Goal: Task Accomplishment & Management: Use online tool/utility

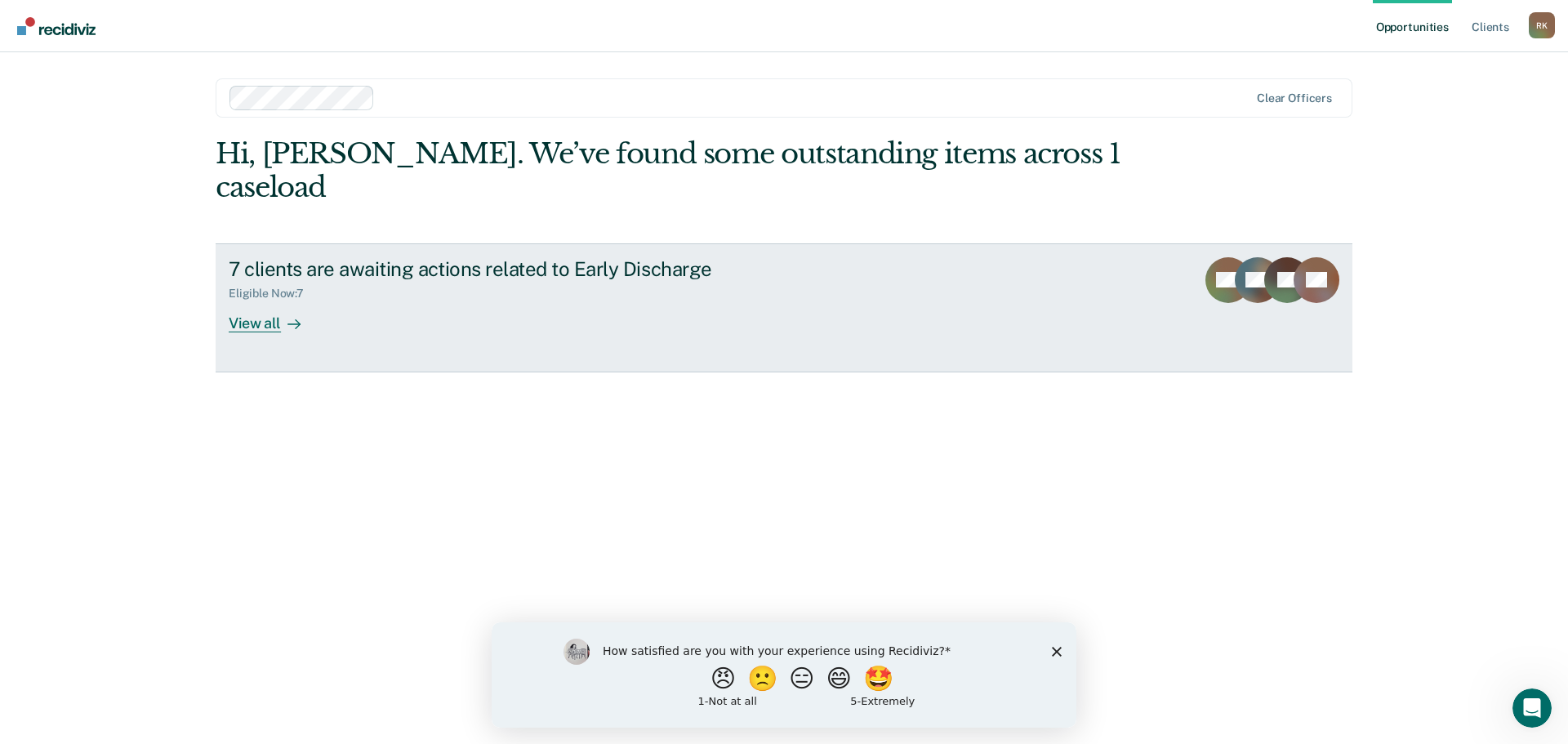
click at [271, 300] on div "View all" at bounding box center [274, 316] width 91 height 32
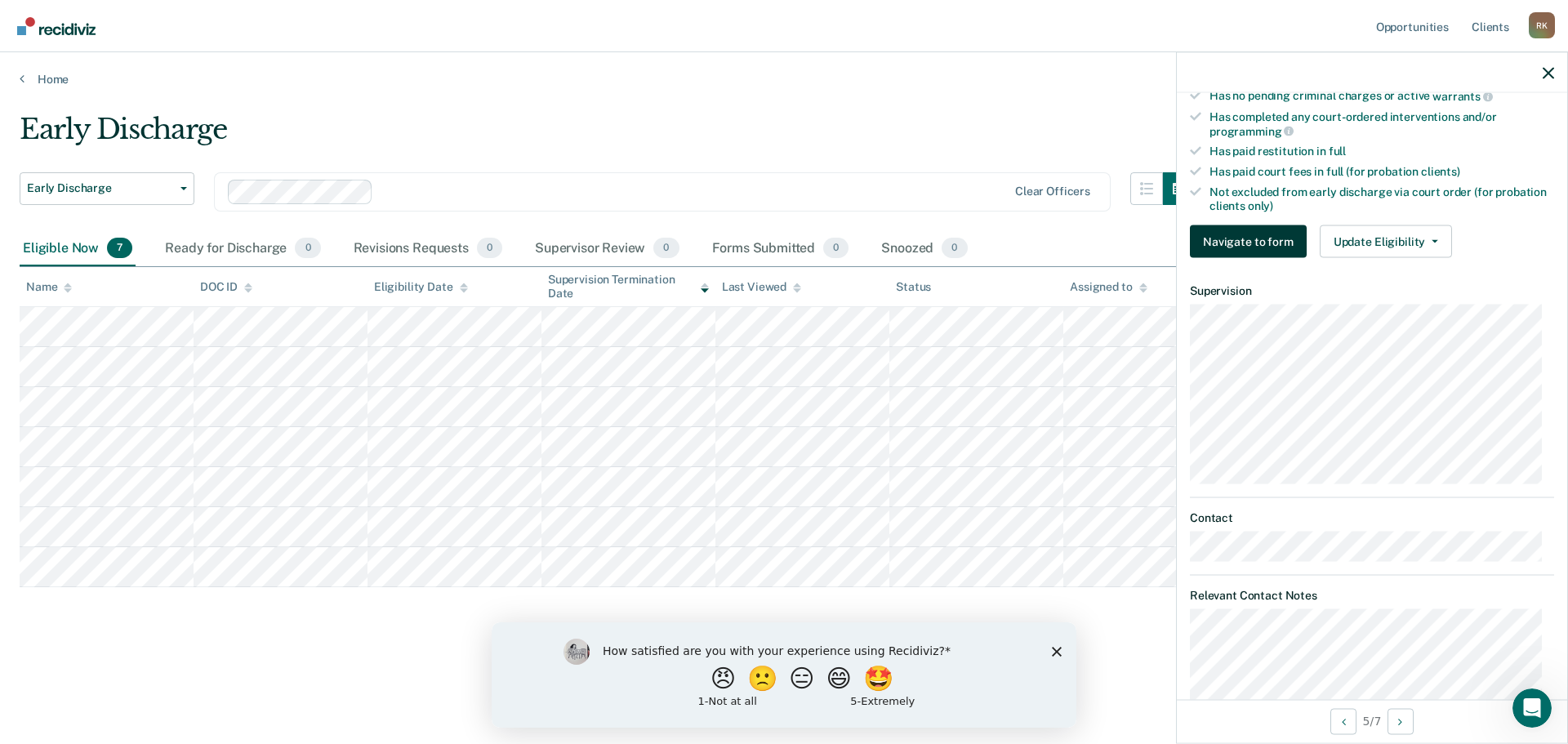
scroll to position [491, 0]
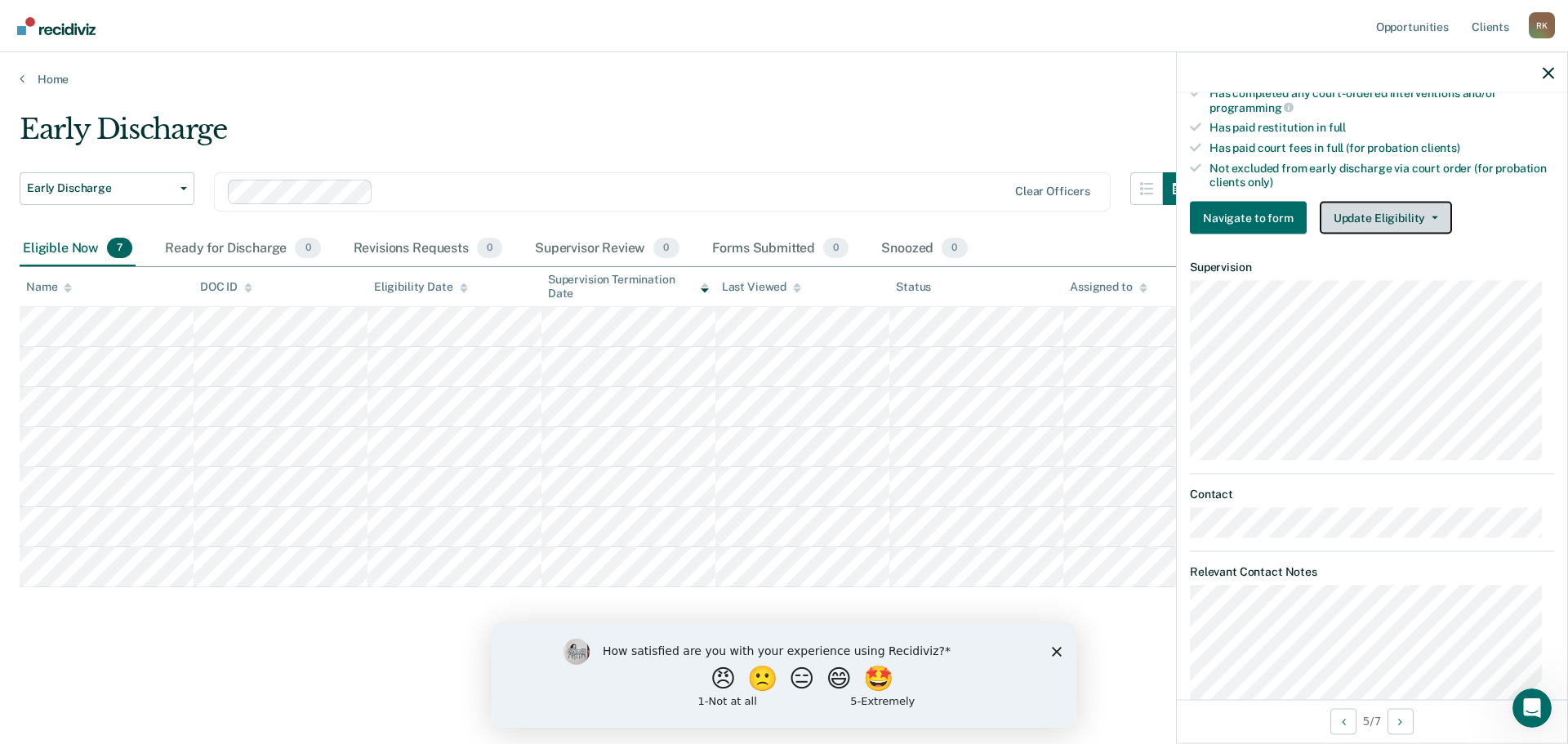
click at [1388, 226] on button "Update Eligibility" at bounding box center [1386, 218] width 132 height 33
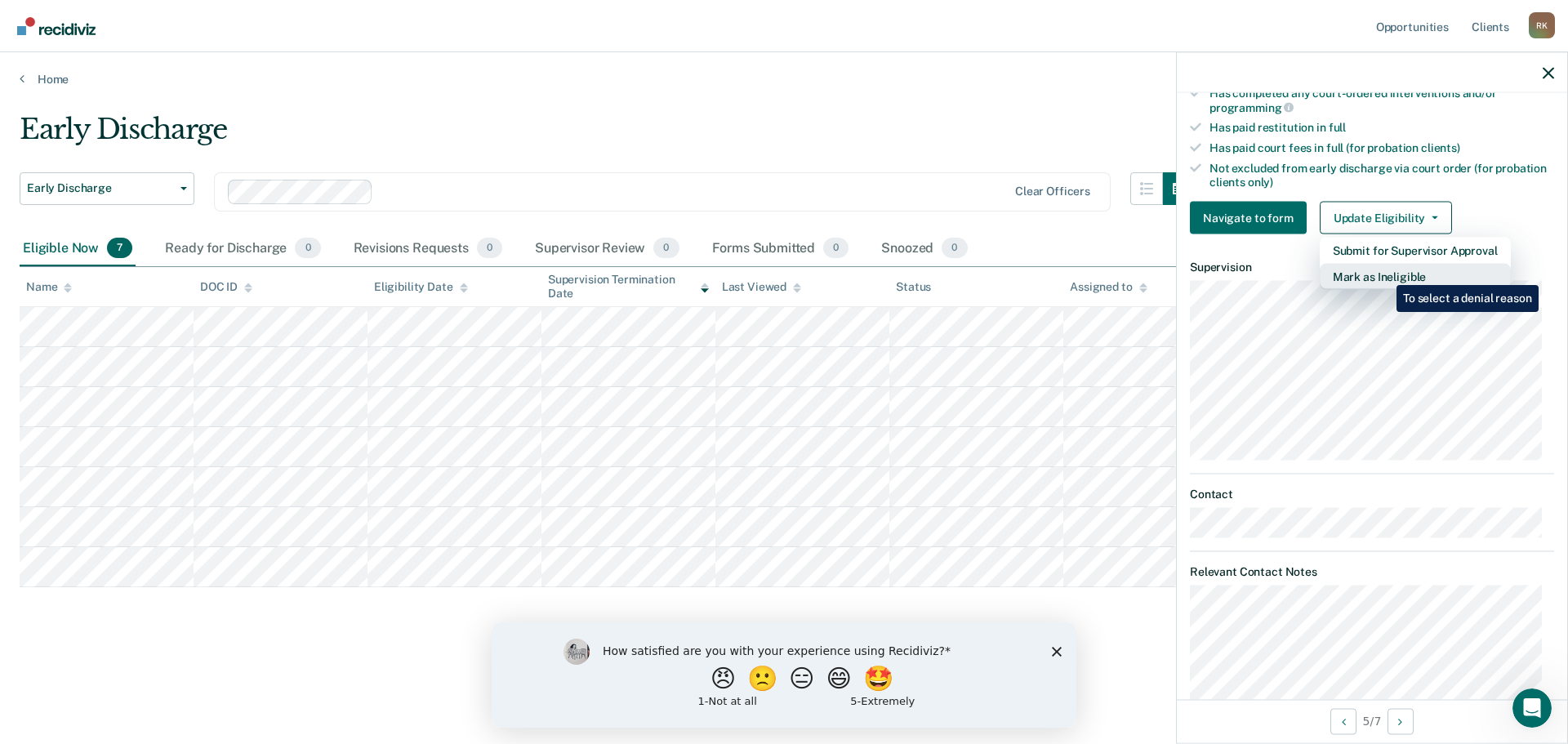
click at [1384, 273] on button "Mark as Ineligible" at bounding box center [1415, 277] width 191 height 26
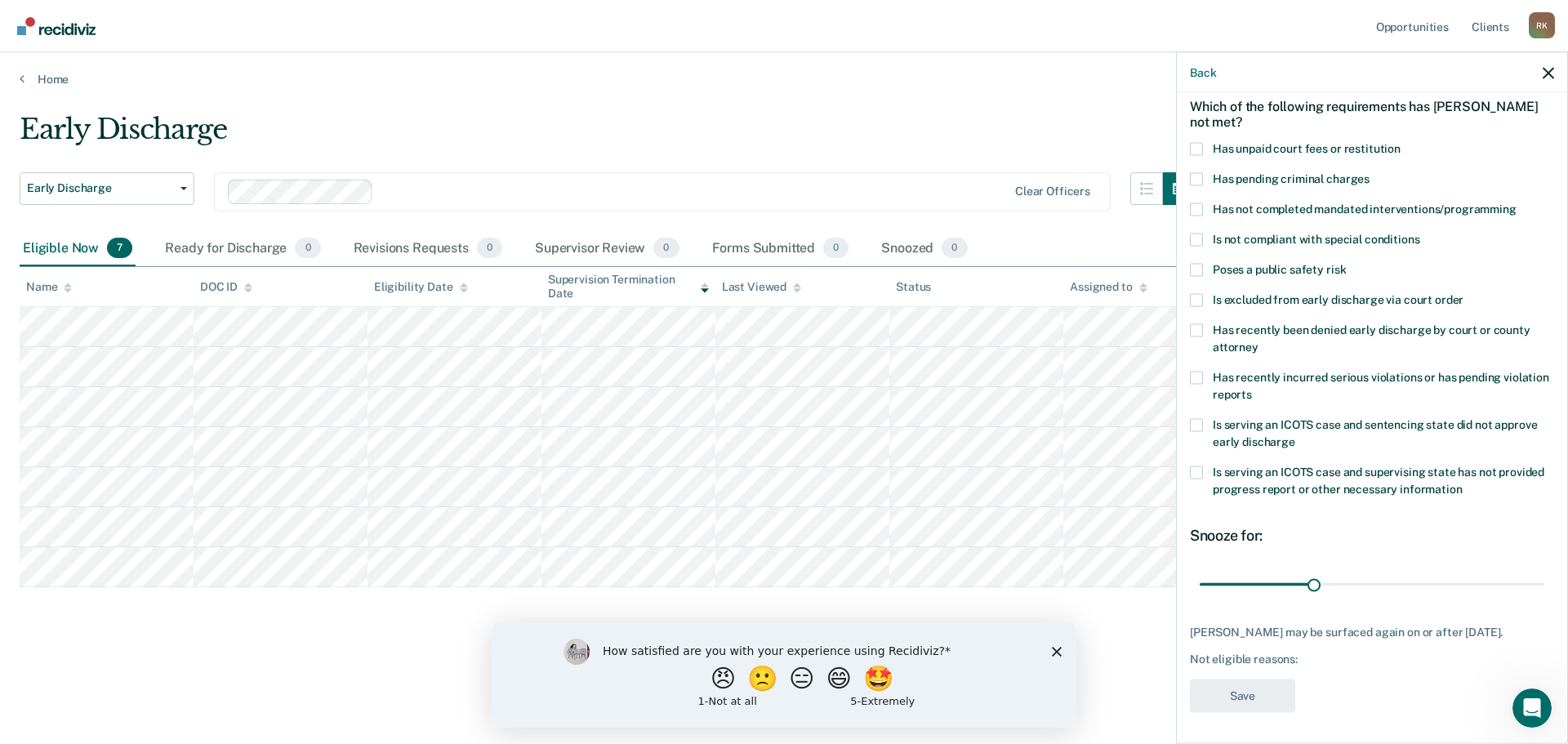
click at [1201, 147] on span at bounding box center [1196, 148] width 13 height 13
click at [1401, 142] on input "Has unpaid court fees or restitution" at bounding box center [1401, 142] width 0 height 0
click at [1259, 693] on button "Save" at bounding box center [1242, 695] width 105 height 34
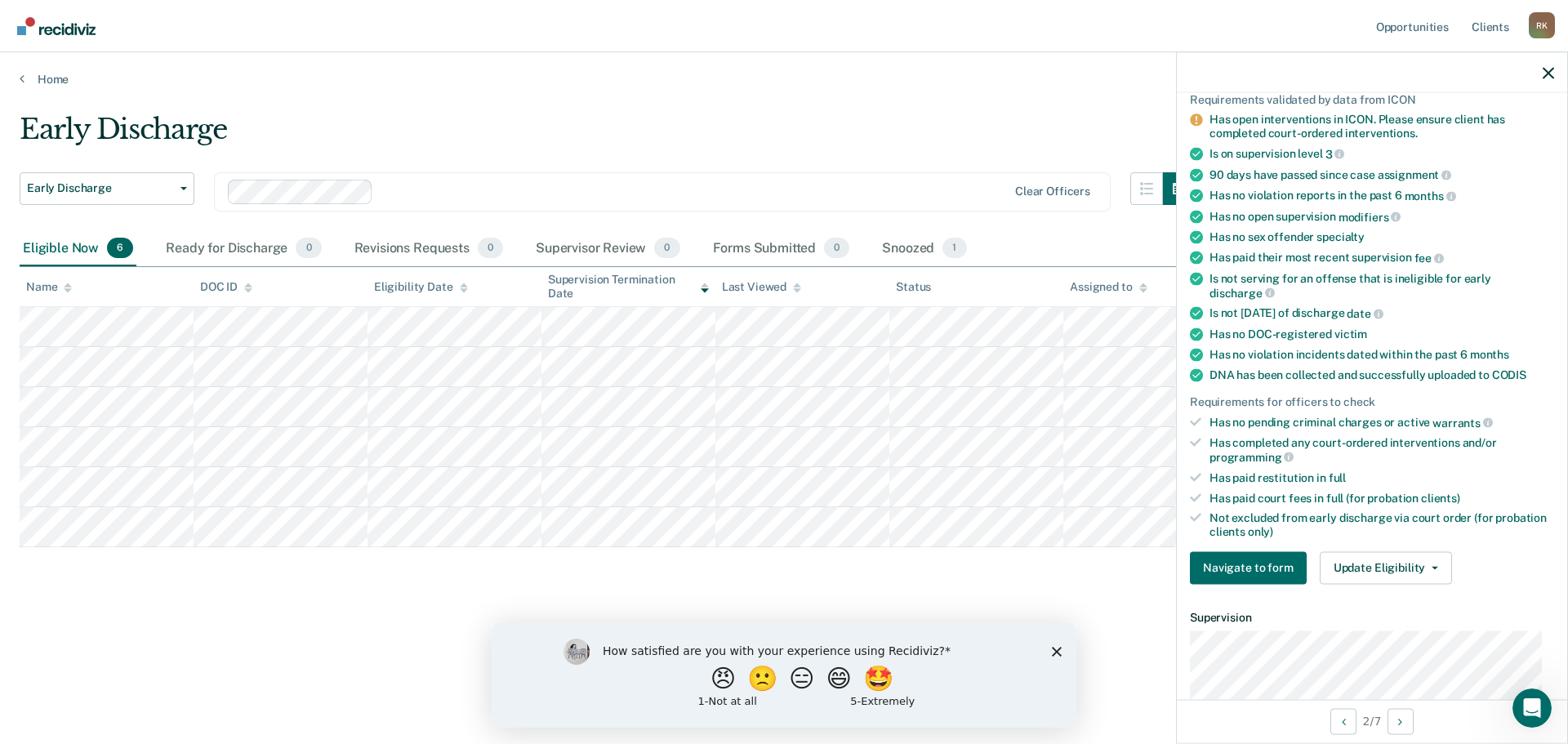
scroll to position [125, 0]
click at [1392, 571] on button "Update Eligibility" at bounding box center [1386, 570] width 132 height 33
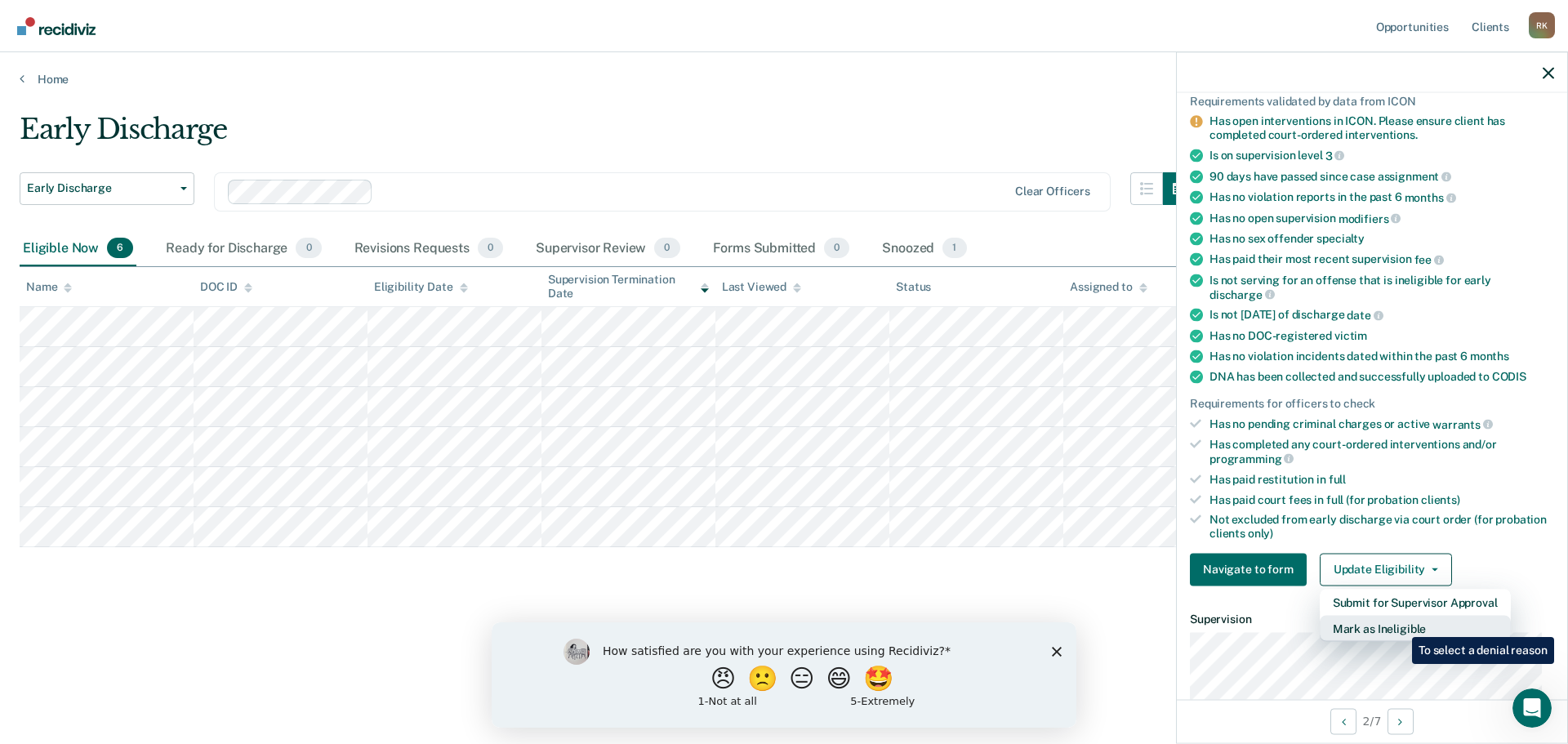
click at [1400, 625] on button "Mark as Ineligible" at bounding box center [1415, 629] width 191 height 26
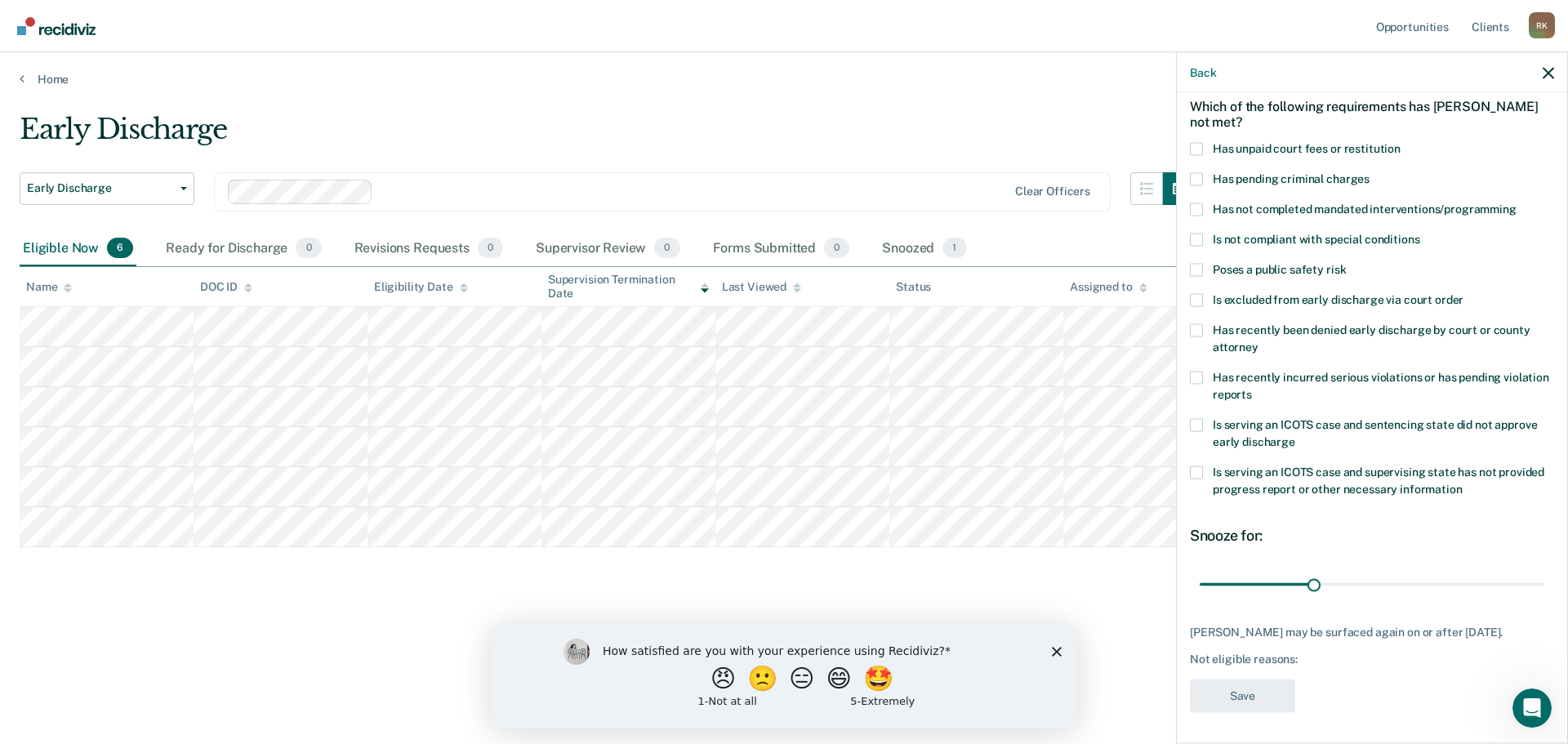
click at [1197, 147] on span at bounding box center [1196, 148] width 13 height 13
click at [1401, 142] on input "Has unpaid court fees or restitution" at bounding box center [1401, 142] width 0 height 0
click at [1244, 698] on button "Save" at bounding box center [1242, 695] width 105 height 34
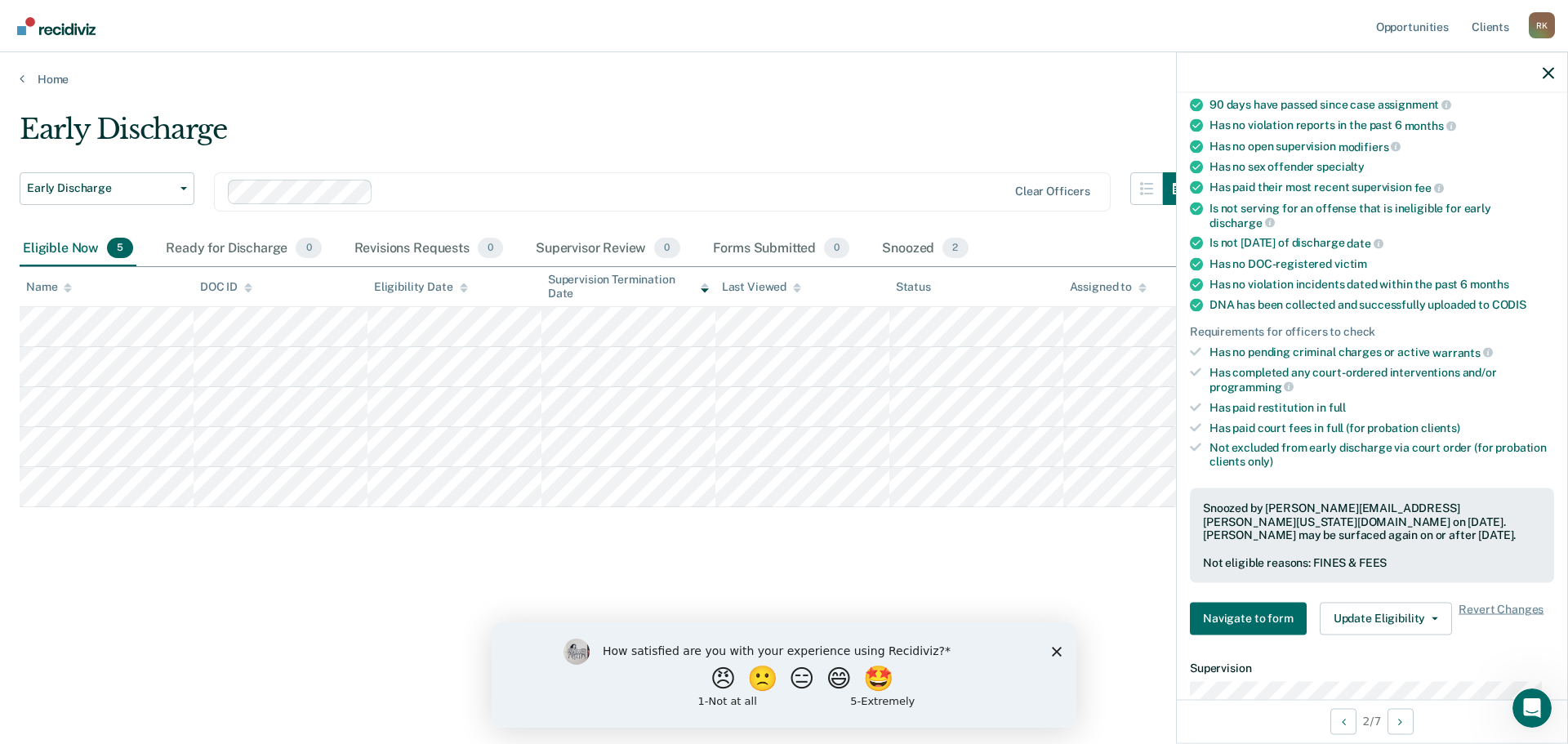
scroll to position [402, 0]
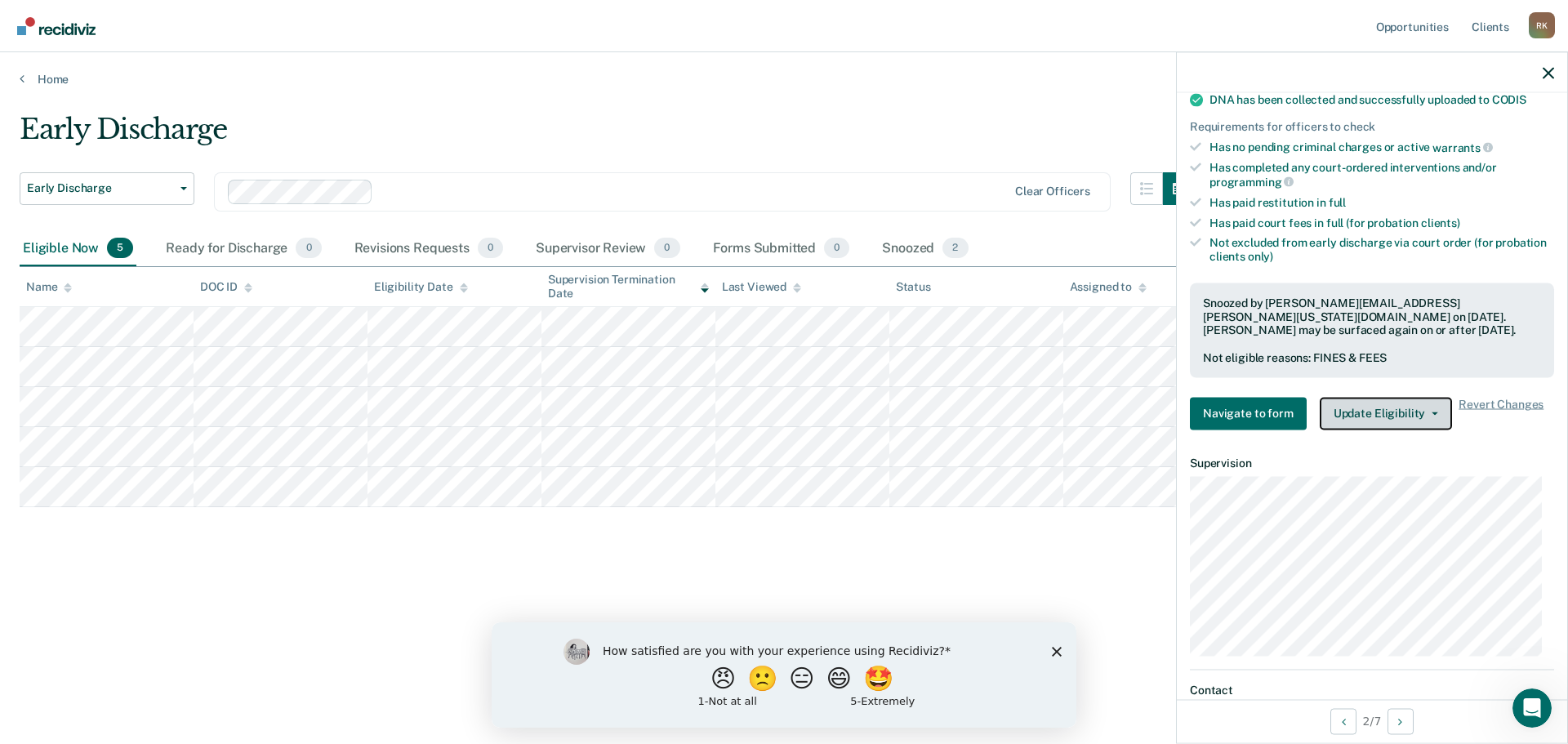
click at [1368, 416] on button "Update Eligibility" at bounding box center [1386, 413] width 132 height 33
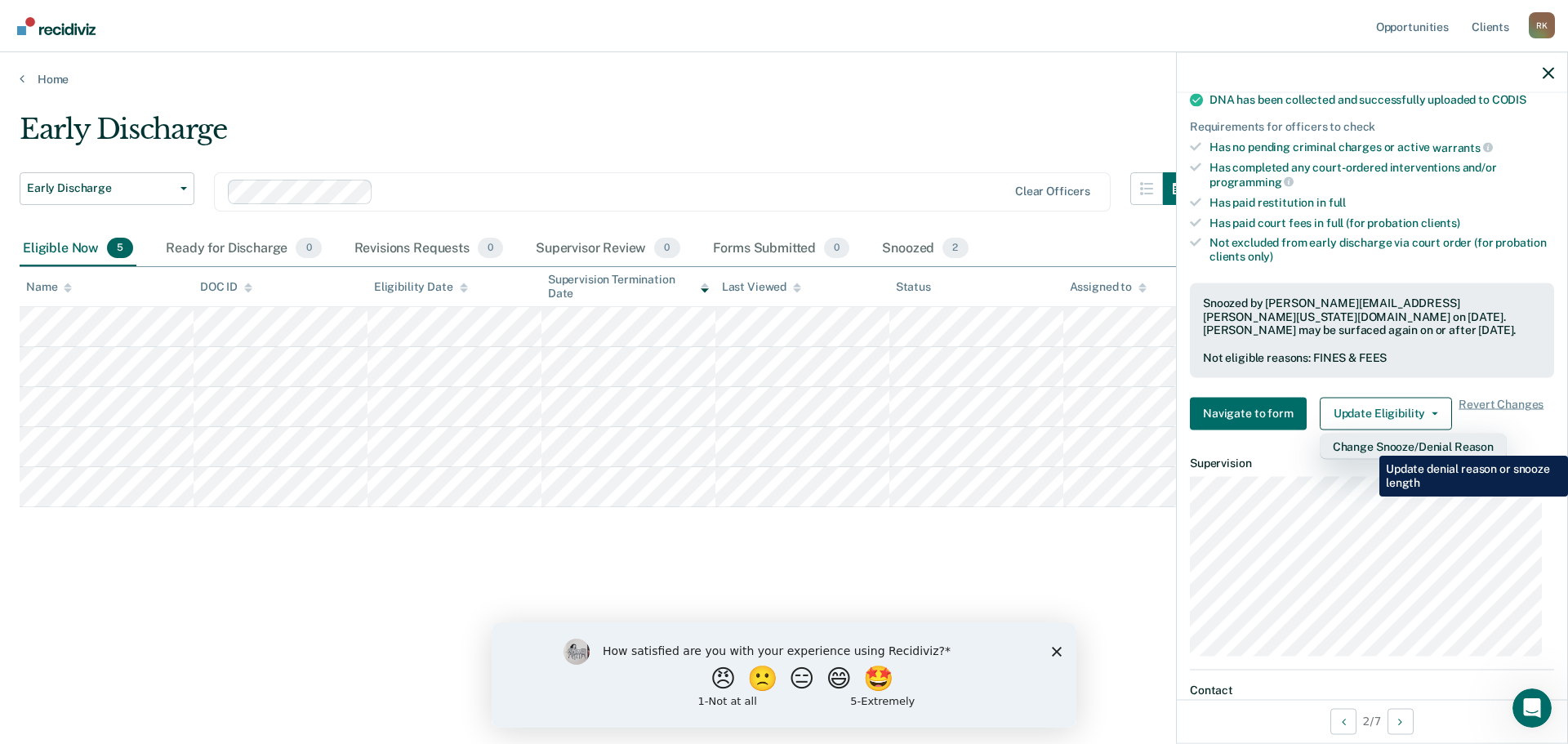
click at [1368, 444] on button "Change Snooze/Denial Reason" at bounding box center [1414, 446] width 187 height 26
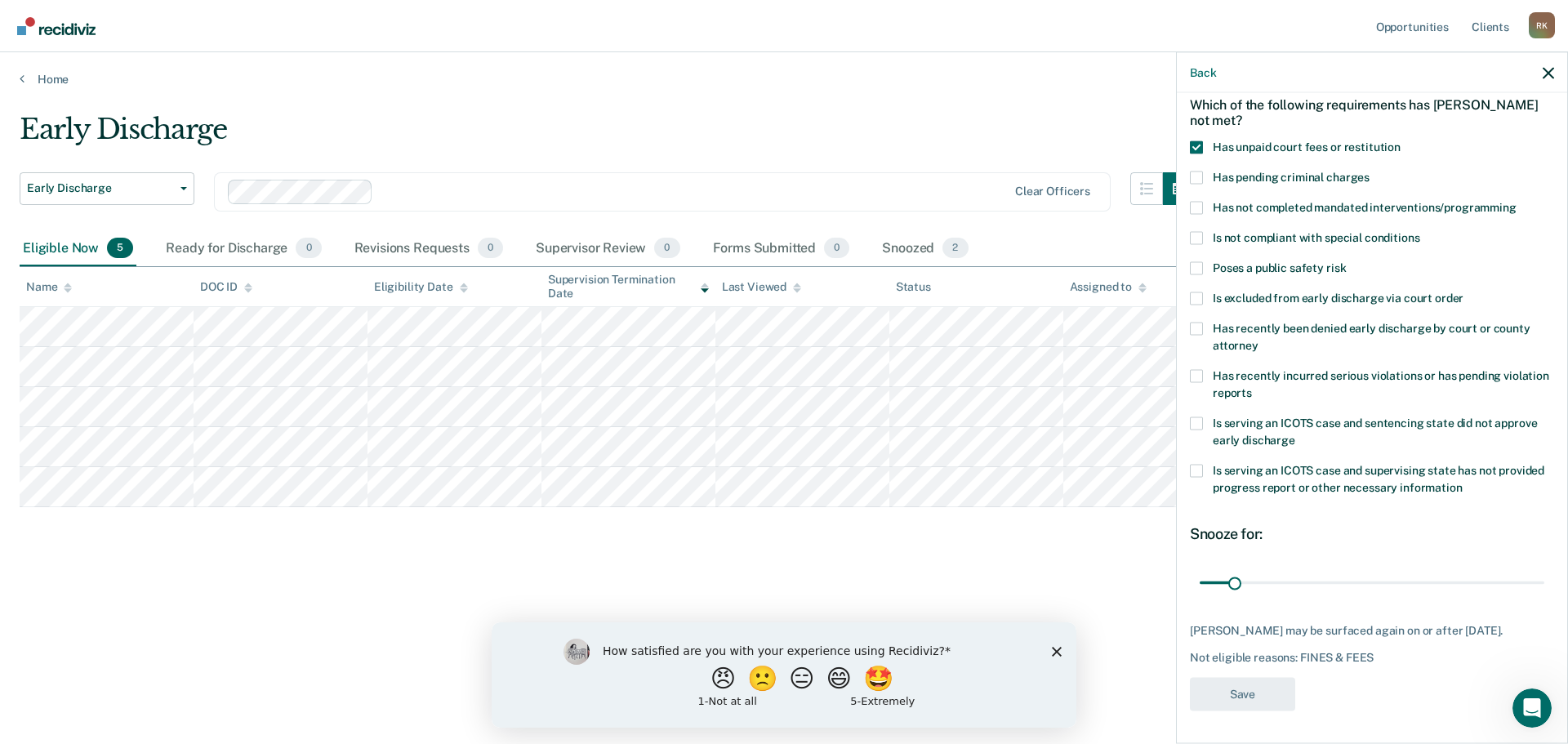
scroll to position [76, 0]
click at [1204, 148] on label "Has unpaid court fees or restitution" at bounding box center [1372, 151] width 364 height 17
click at [1401, 142] on input "Has unpaid court fees or restitution" at bounding box center [1401, 142] width 0 height 0
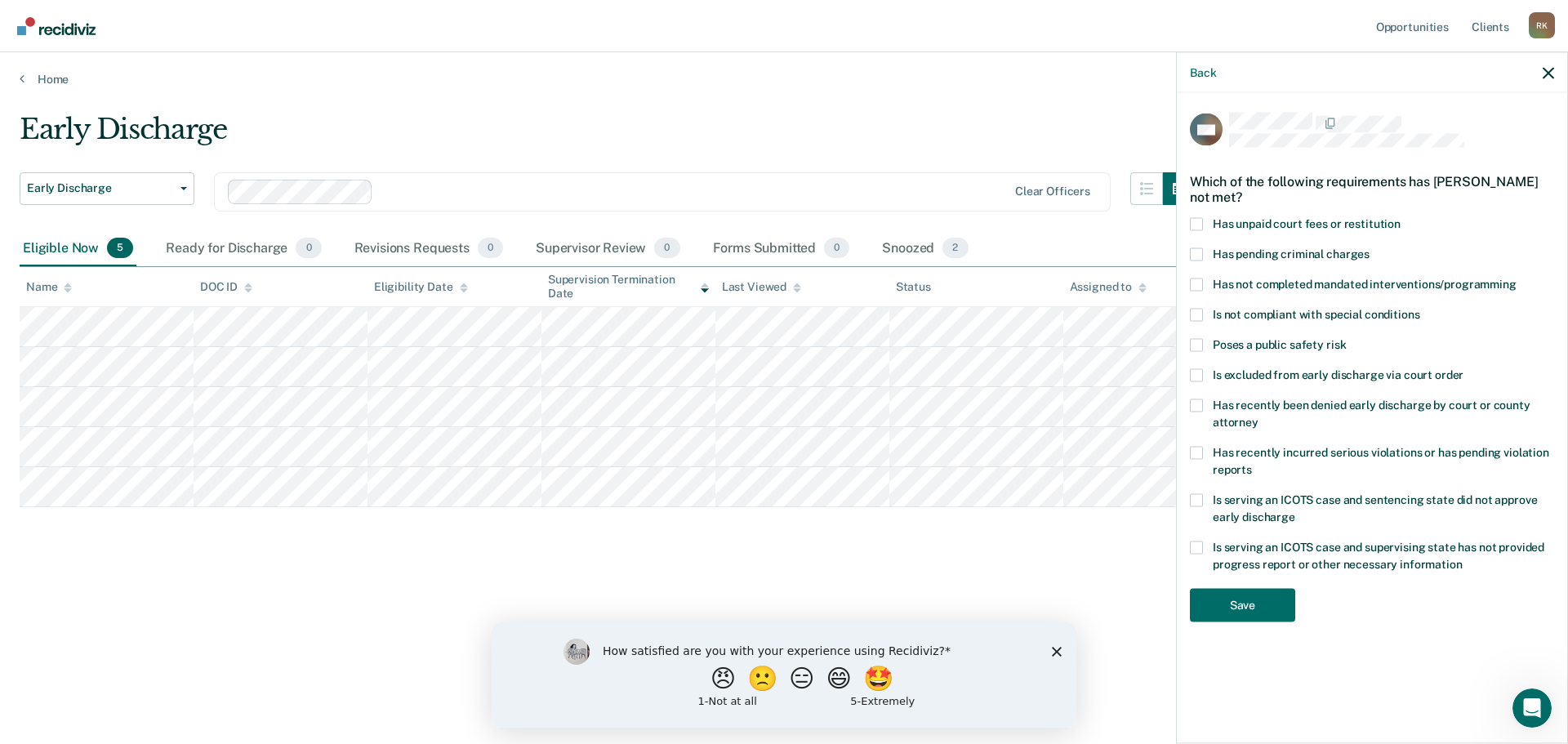
click at [1201, 229] on span at bounding box center [1196, 223] width 13 height 13
click at [1401, 217] on input "Has unpaid court fees or restitution" at bounding box center [1401, 217] width 0 height 0
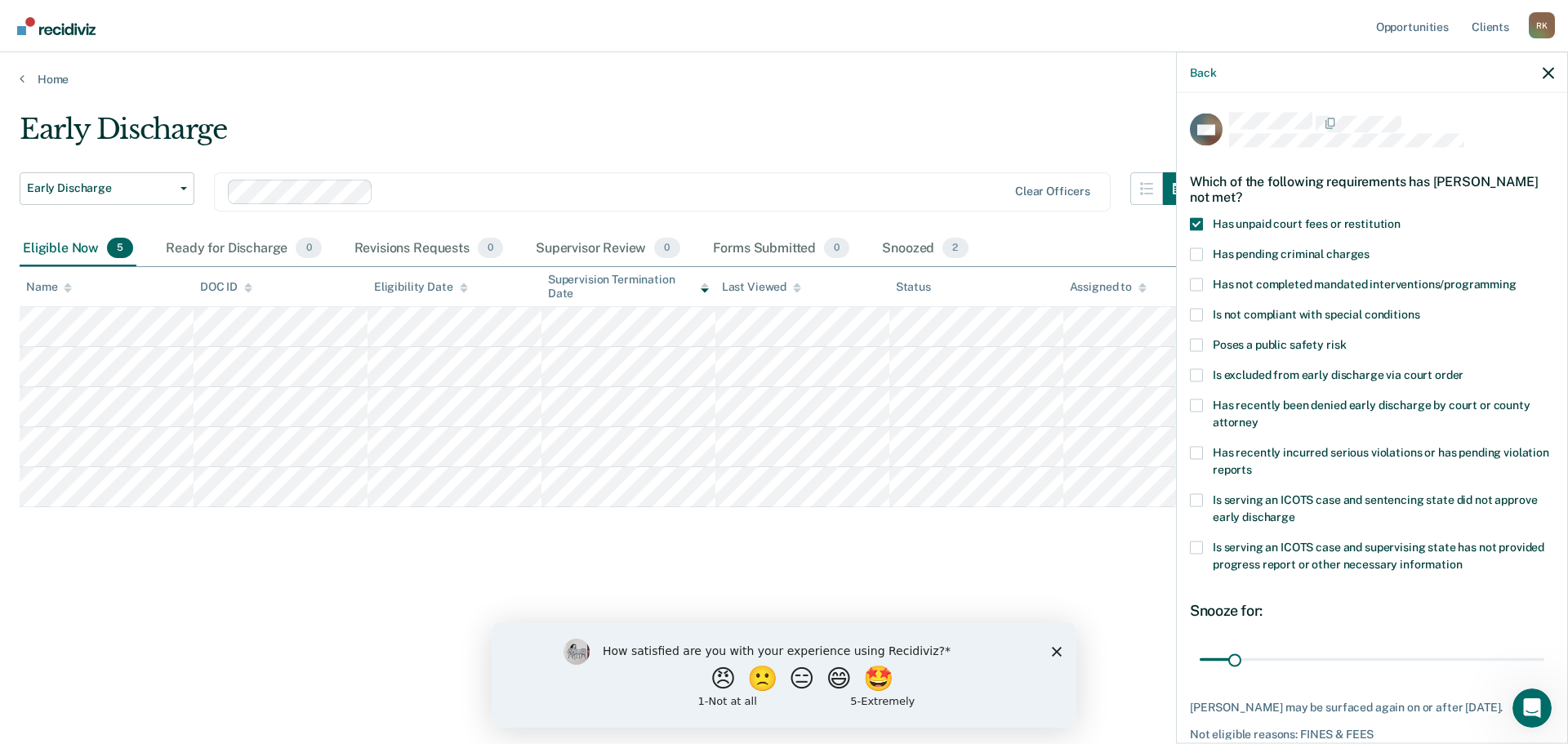
scroll to position [76, 0]
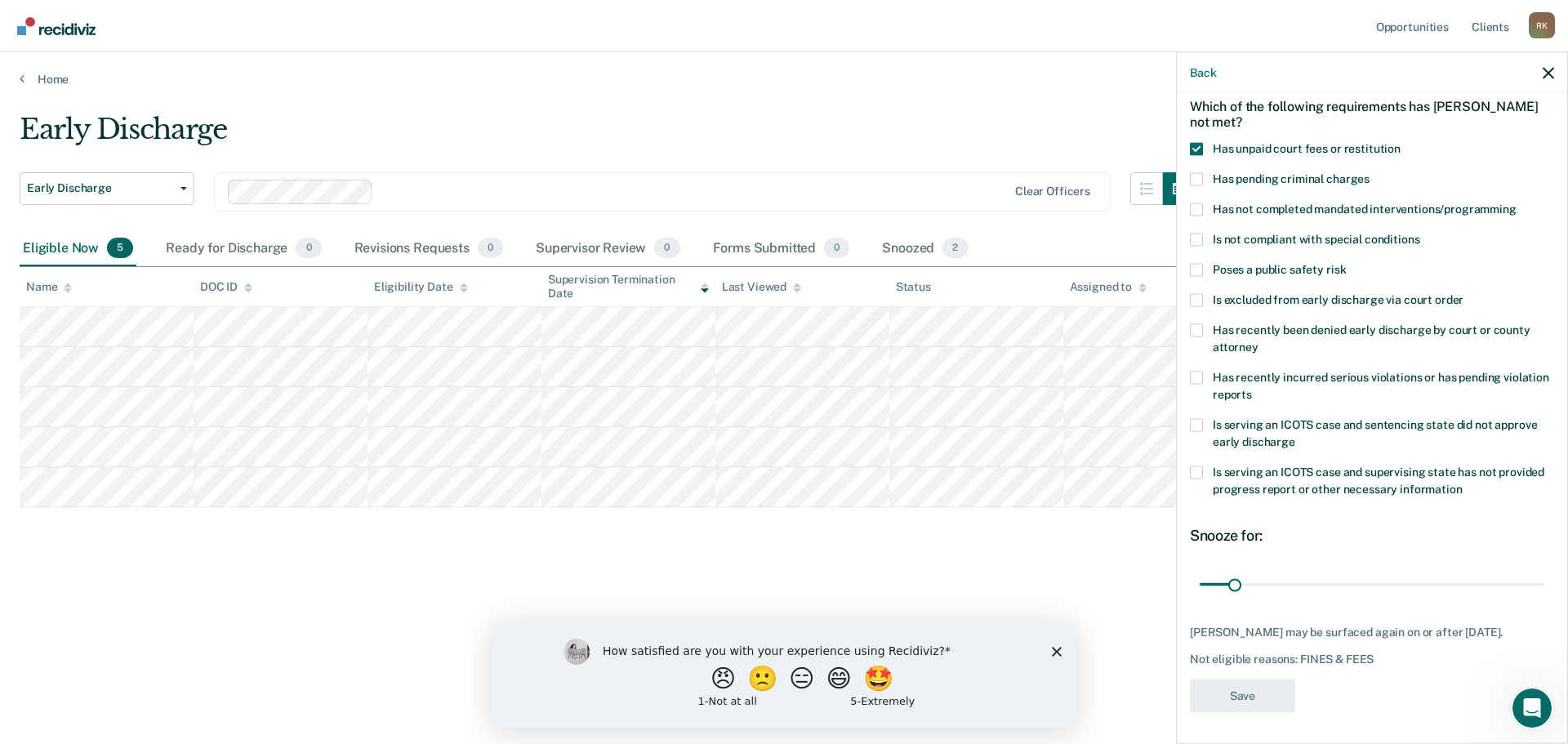
click at [1188, 181] on div "RM Which of the following requirements has [PERSON_NAME] not met? Has unpaid co…" at bounding box center [1372, 416] width 390 height 647
click at [1191, 179] on span at bounding box center [1196, 179] width 13 height 13
click at [1369, 173] on input "Has pending criminal charges" at bounding box center [1369, 173] width 0 height 0
click at [1199, 149] on span at bounding box center [1196, 148] width 13 height 13
click at [1401, 142] on input "Has unpaid court fees or restitution" at bounding box center [1401, 142] width 0 height 0
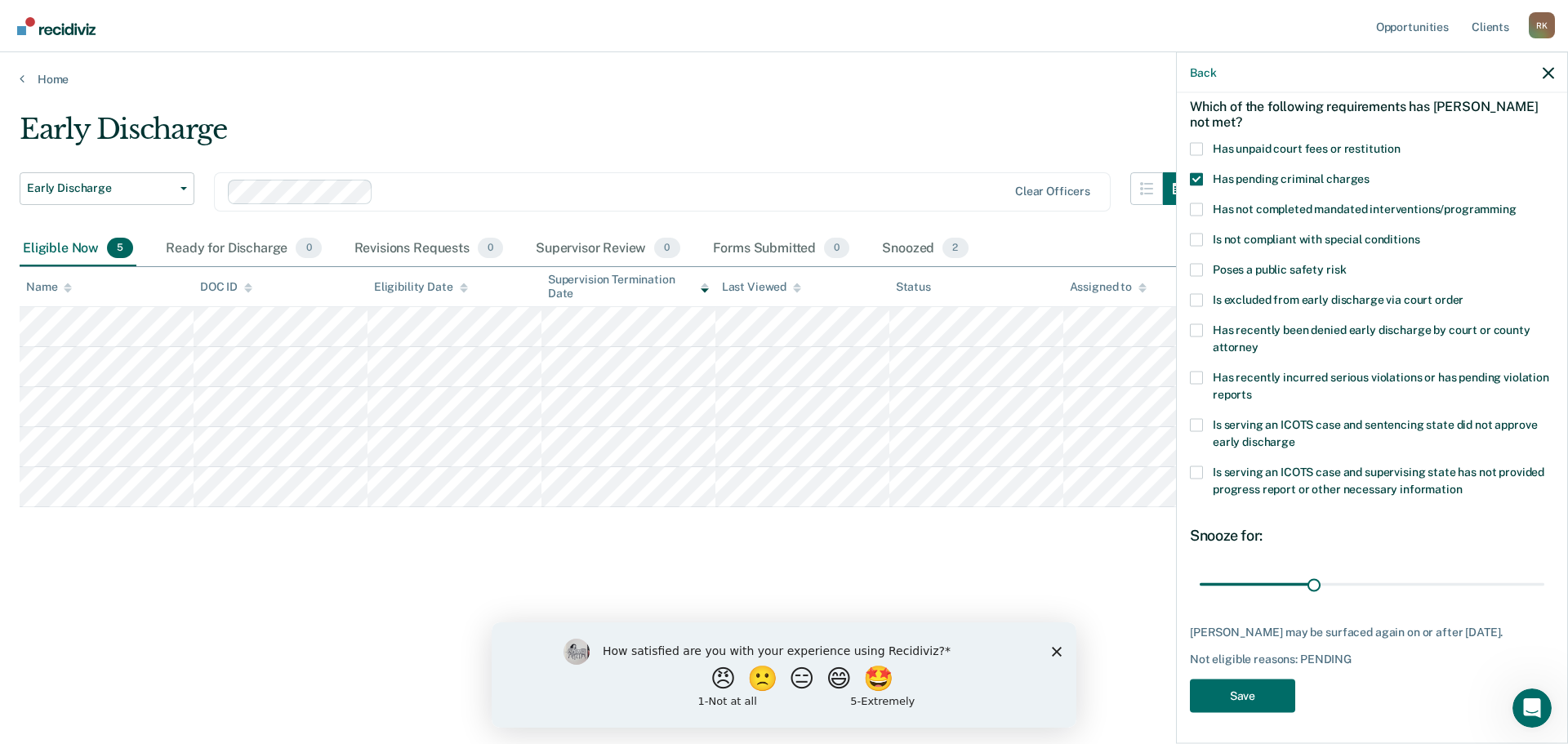
click at [1200, 173] on span at bounding box center [1196, 179] width 13 height 13
click at [1369, 173] on input "Has pending criminal charges" at bounding box center [1369, 173] width 0 height 0
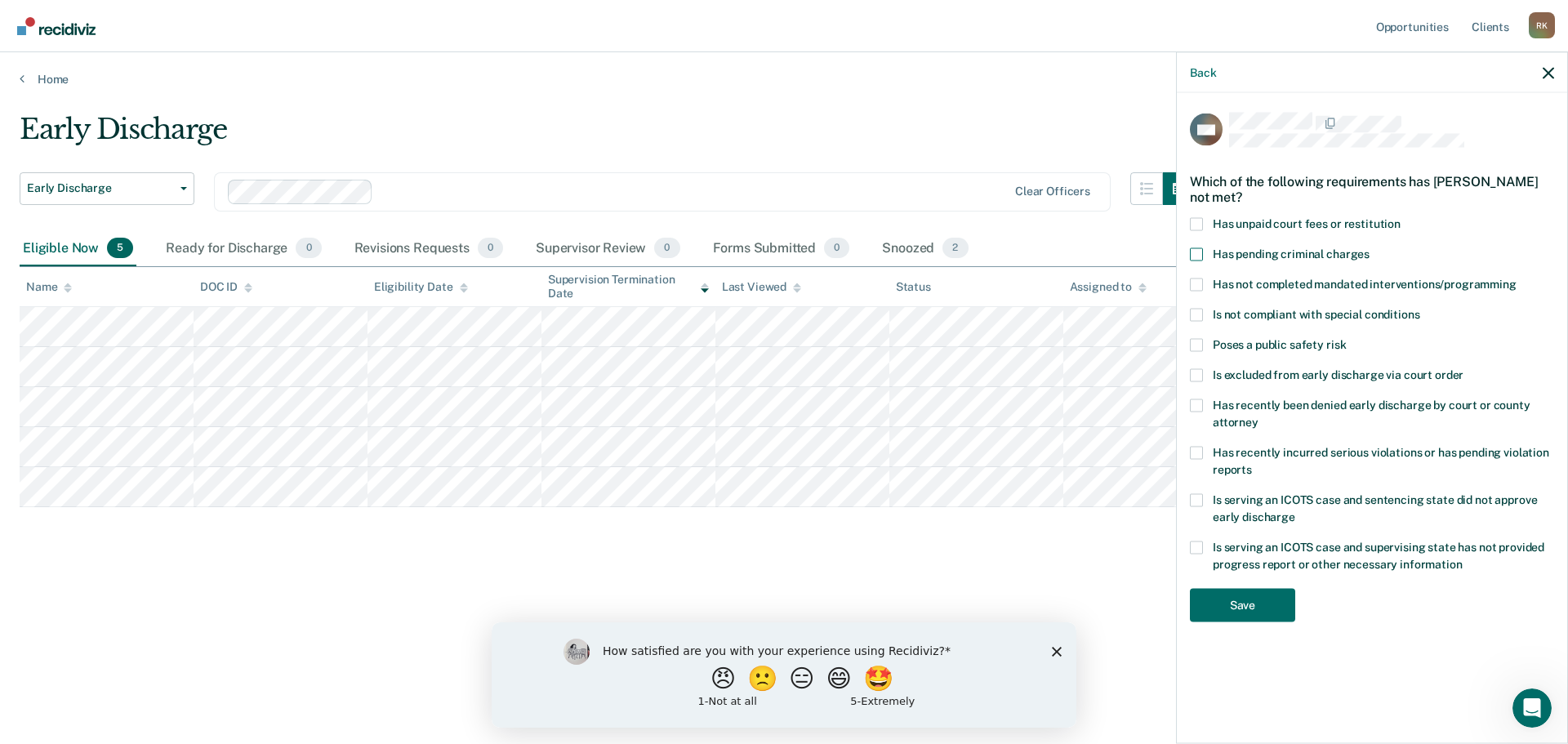
scroll to position [0, 0]
click at [1197, 230] on label "Has unpaid court fees or restitution" at bounding box center [1372, 226] width 364 height 17
click at [1401, 217] on input "Has unpaid court fees or restitution" at bounding box center [1401, 217] width 0 height 0
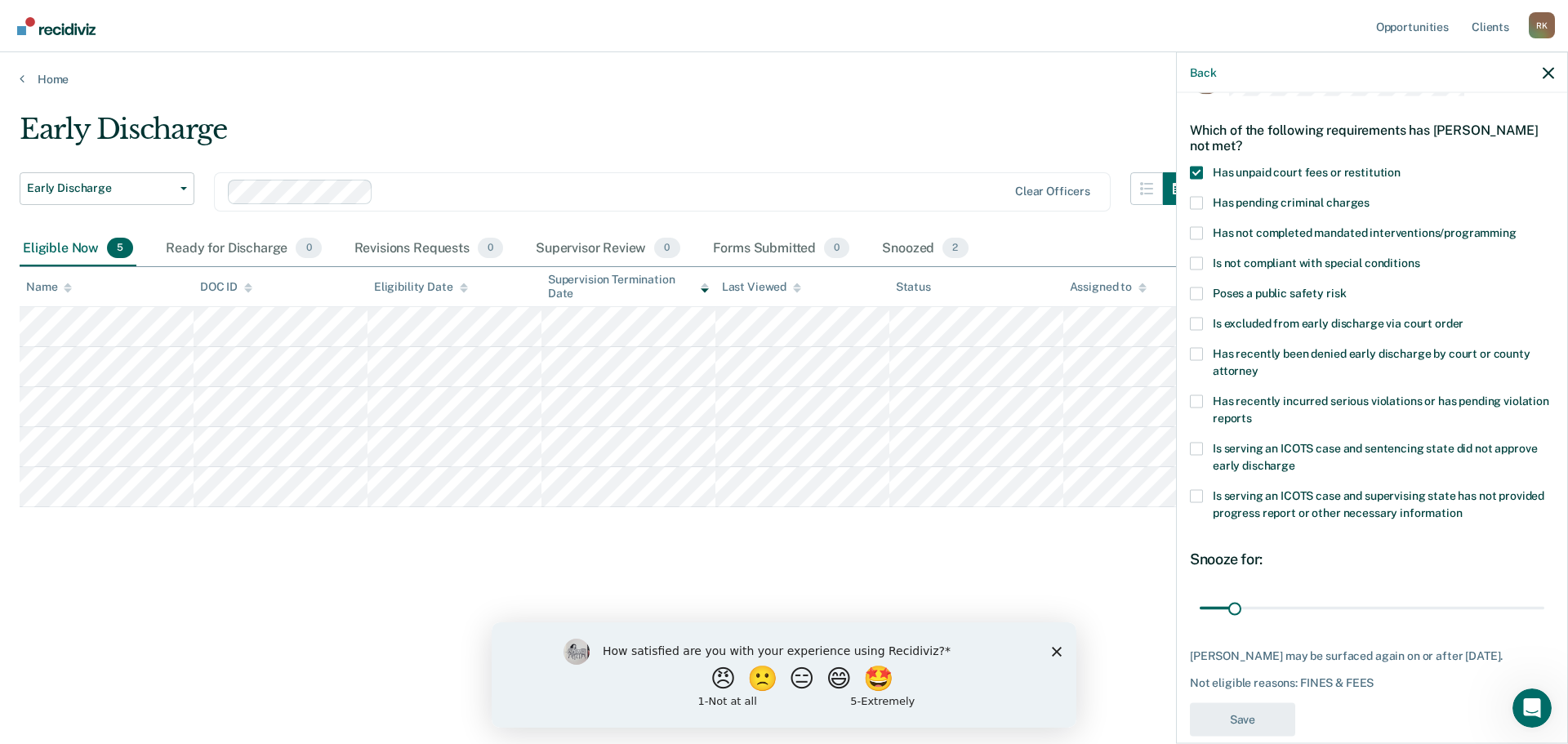
scroll to position [76, 0]
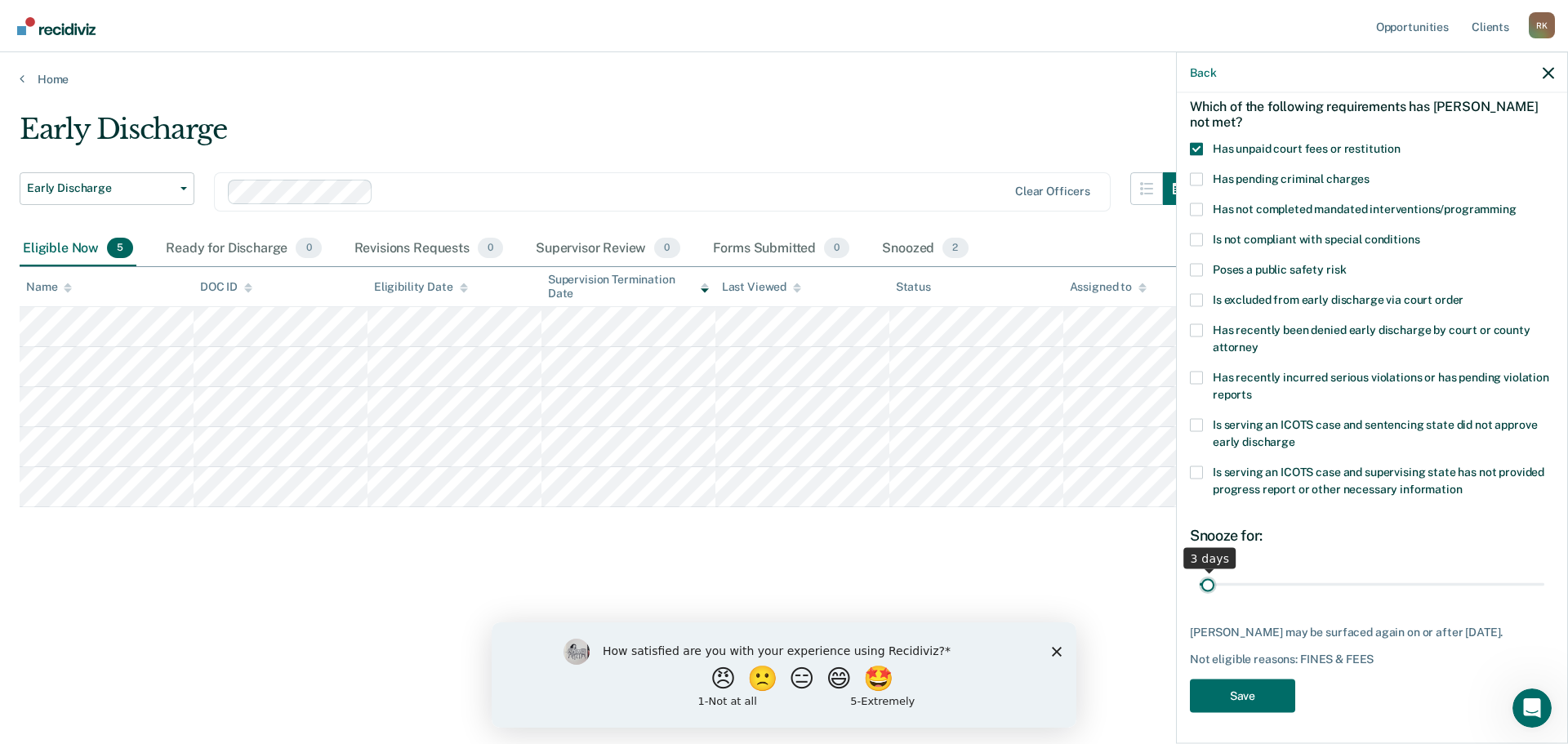
drag, startPoint x: 1217, startPoint y: 586, endPoint x: 1208, endPoint y: 587, distance: 9.1
type input "3"
click at [1208, 587] on input "range" at bounding box center [1372, 584] width 344 height 29
click at [1232, 699] on button "Save" at bounding box center [1242, 695] width 105 height 34
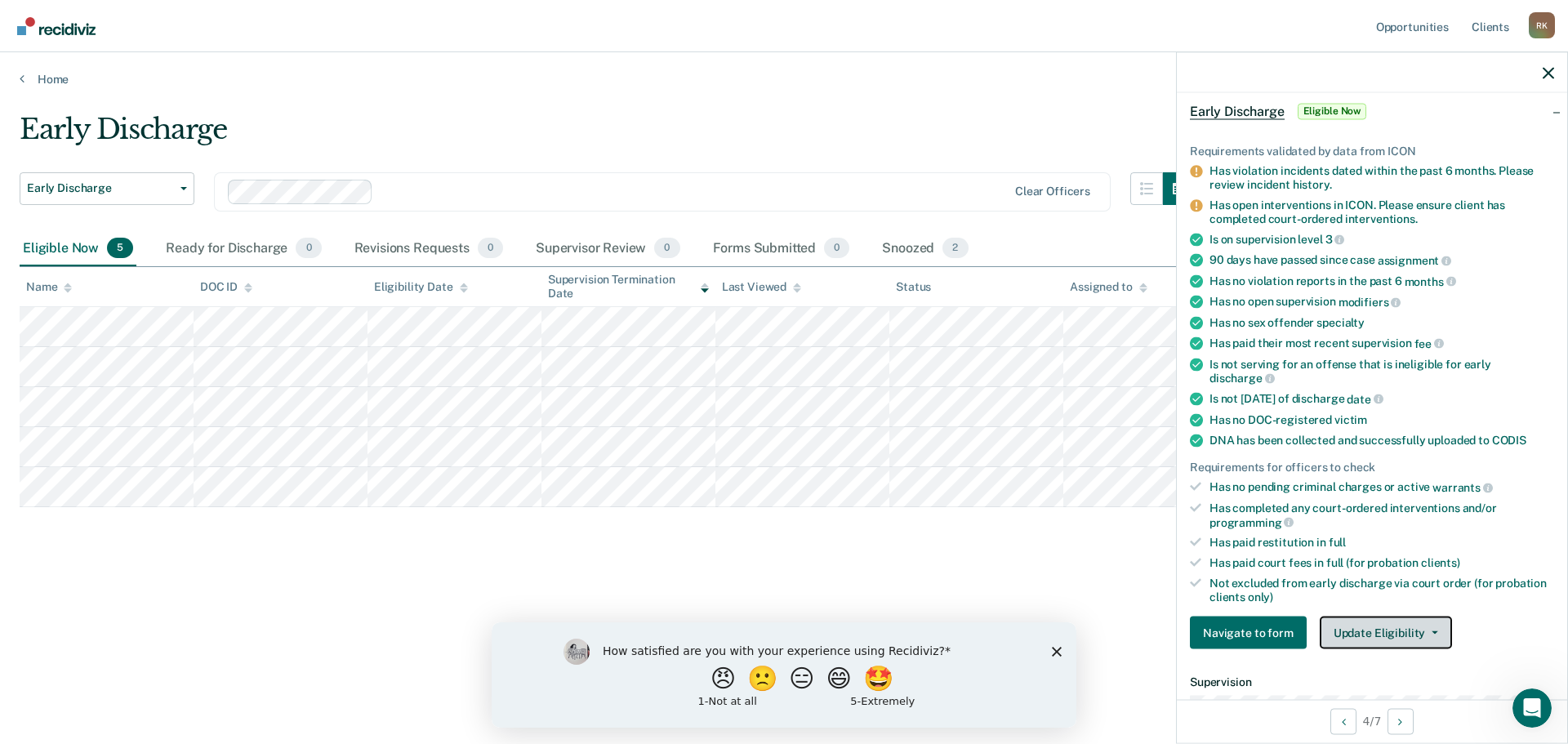
click at [1361, 621] on button "Update Eligibility" at bounding box center [1386, 634] width 132 height 33
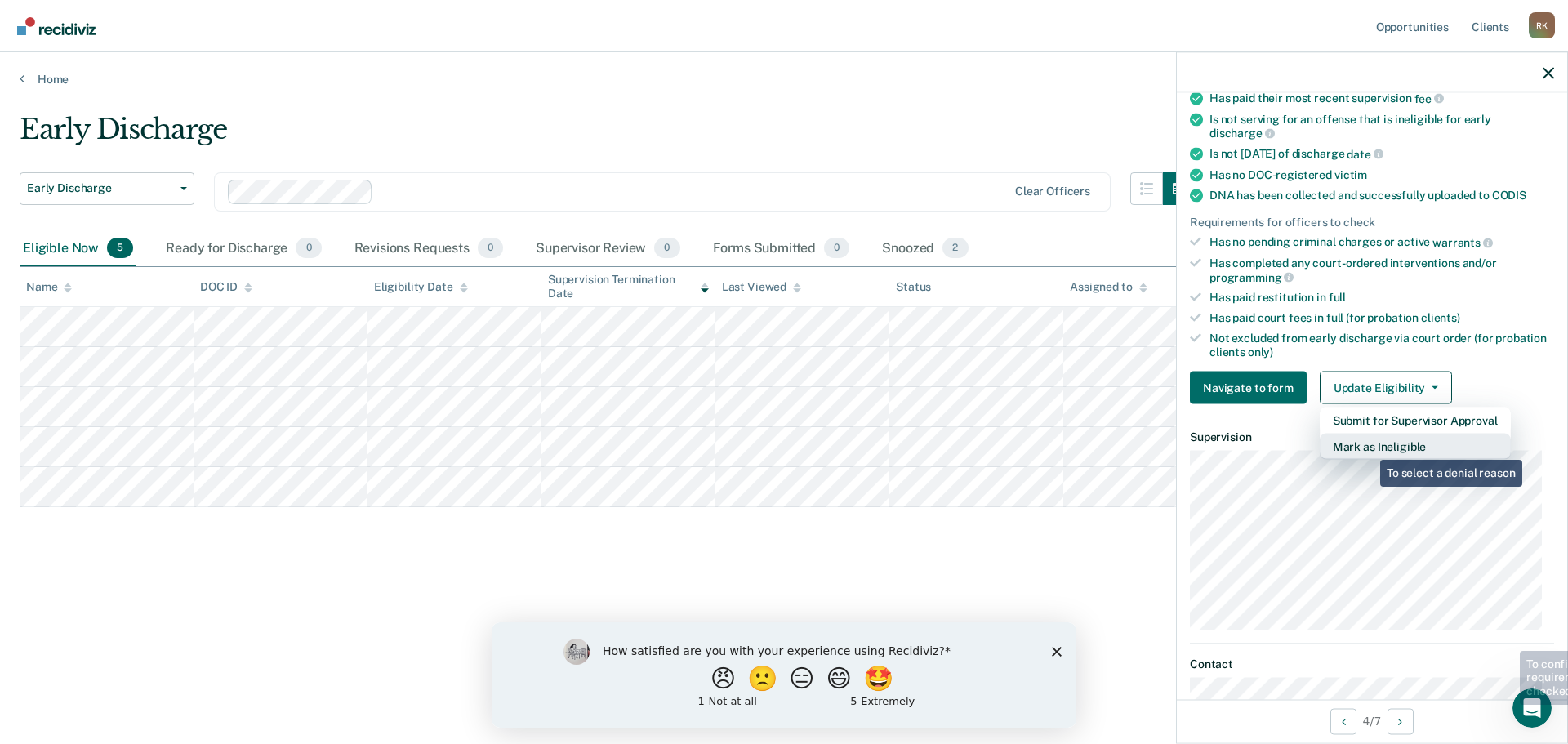
click at [1368, 444] on button "Mark as Ineligible" at bounding box center [1415, 447] width 191 height 26
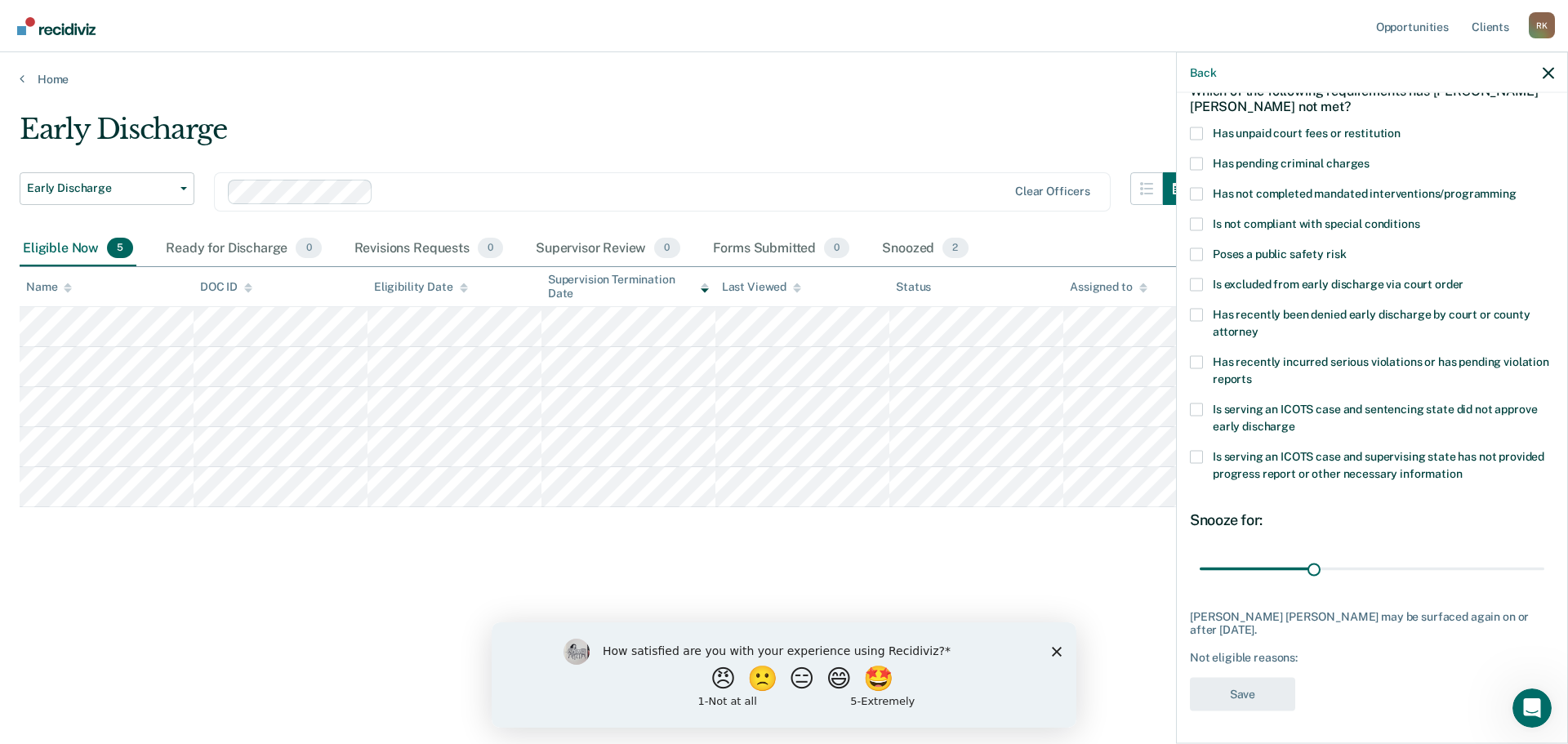
scroll to position [89, 0]
drag, startPoint x: 1310, startPoint y: 566, endPoint x: 1301, endPoint y: 585, distance: 21.0
click at [1301, 585] on input "range" at bounding box center [1372, 570] width 344 height 29
click at [1372, 566] on input "range" at bounding box center [1372, 570] width 344 height 29
click at [1255, 559] on input "range" at bounding box center [1372, 570] width 344 height 29
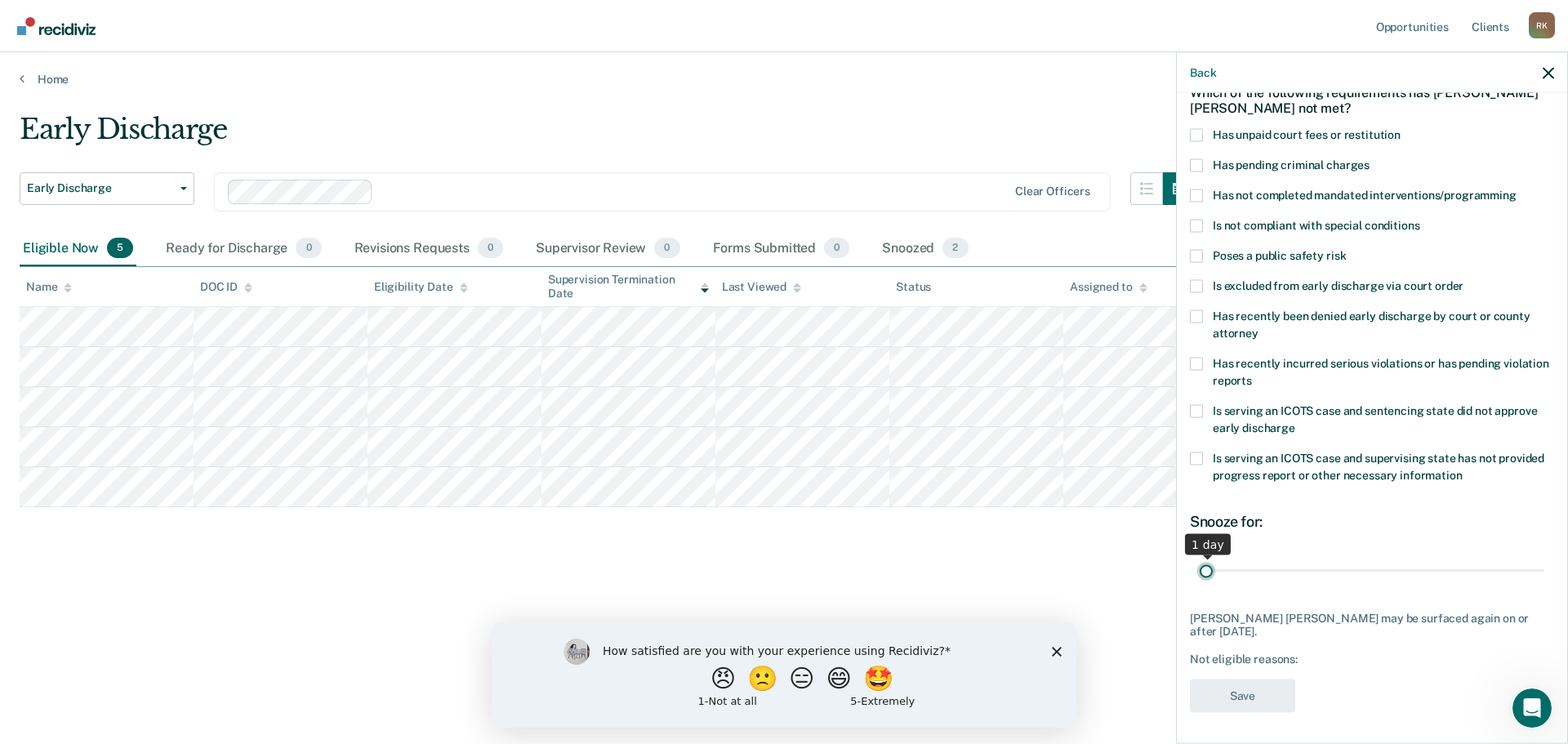
click at [1208, 560] on input "range" at bounding box center [1372, 570] width 344 height 29
type input "18"
click at [1266, 562] on input "range" at bounding box center [1372, 570] width 344 height 29
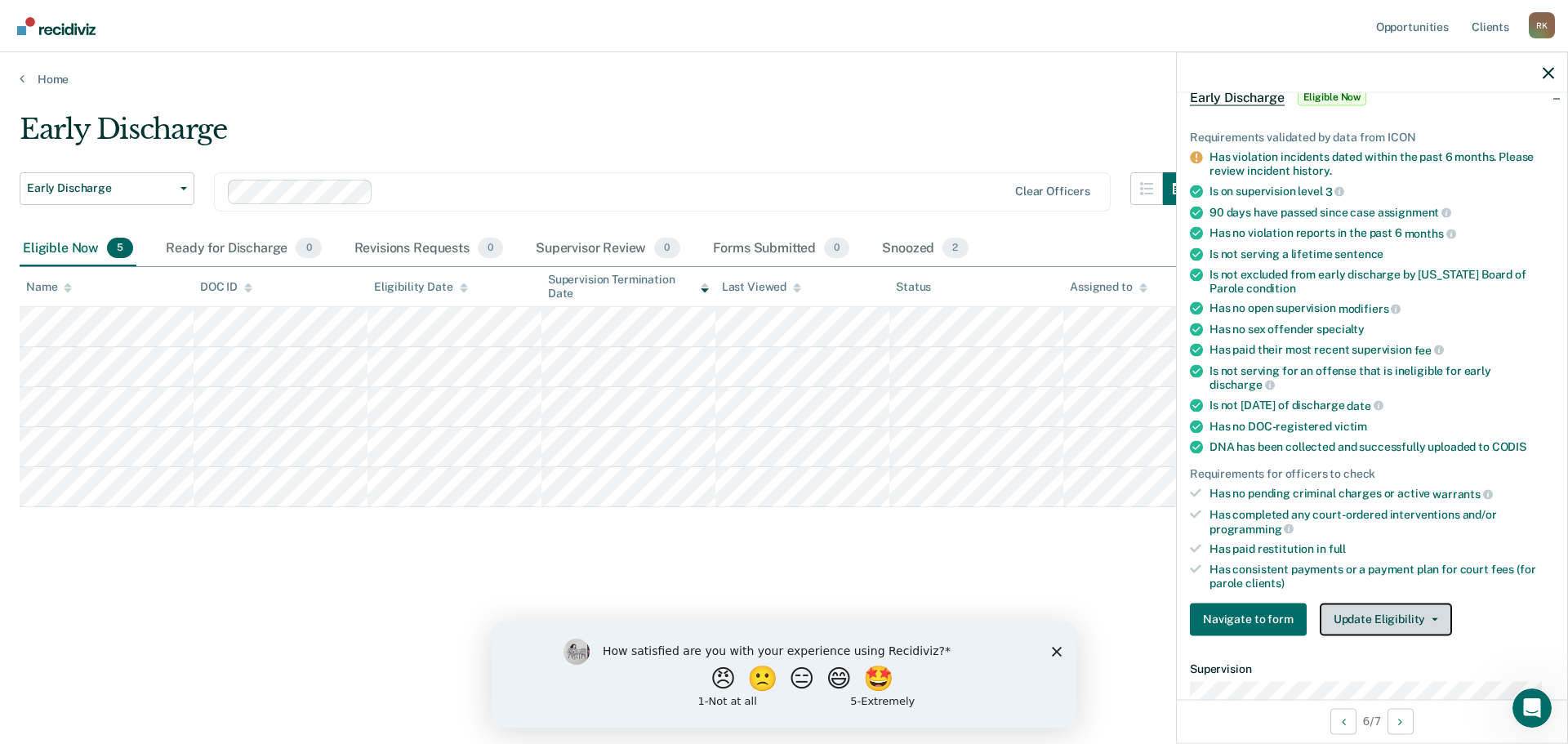
click at [1350, 609] on button "Update Eligibility" at bounding box center [1386, 620] width 132 height 33
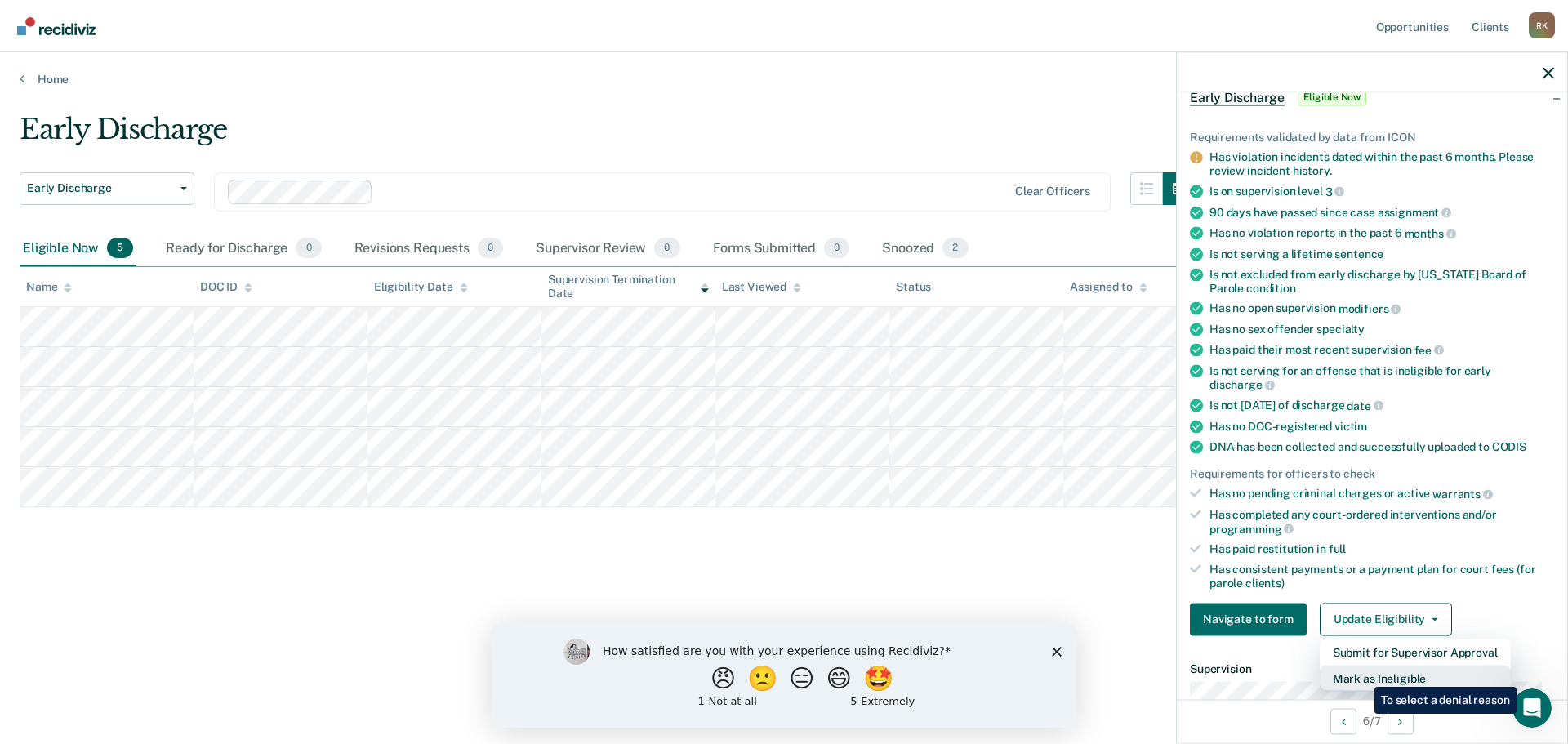
click at [1362, 675] on button "Mark as Ineligible" at bounding box center [1415, 678] width 191 height 26
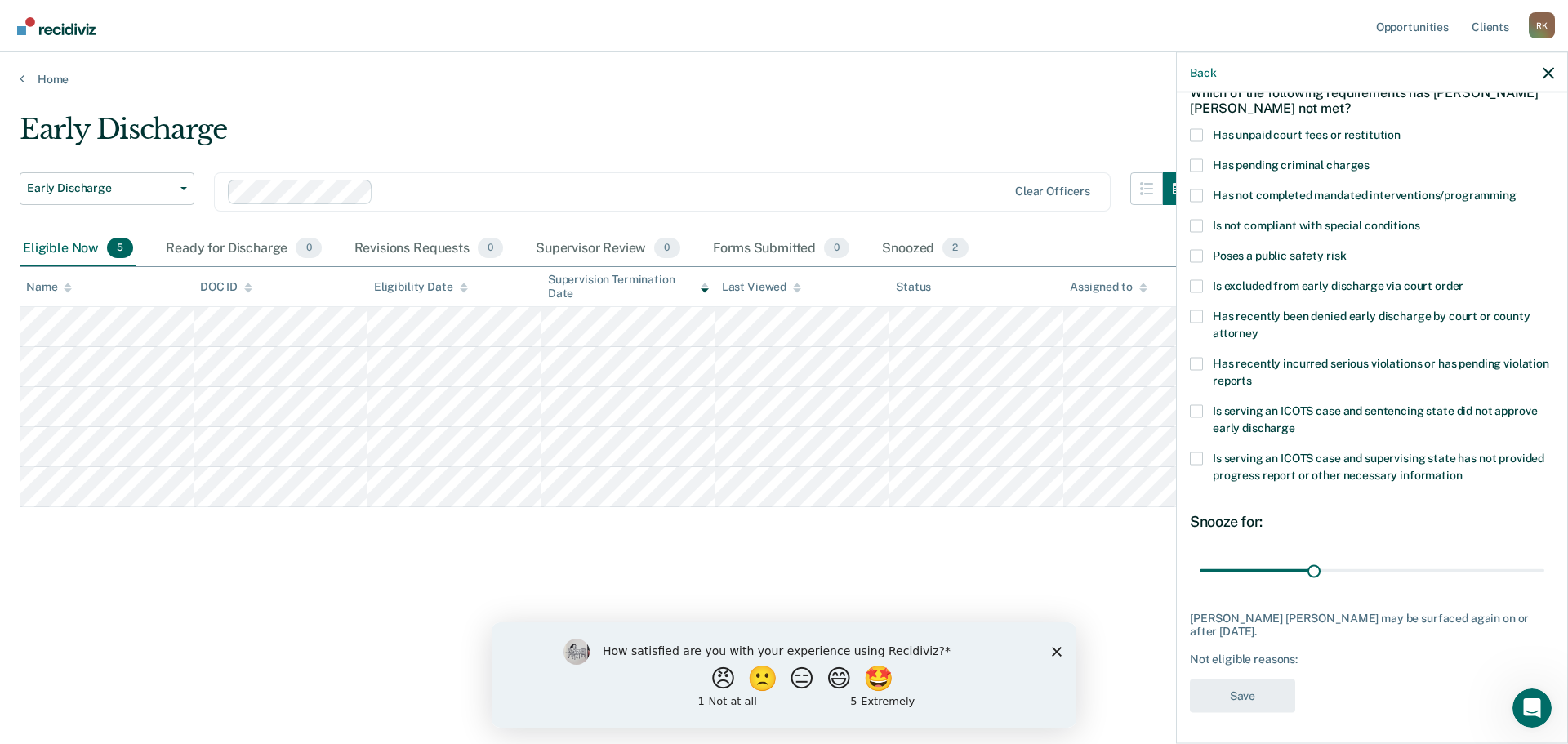
click at [1199, 134] on span at bounding box center [1196, 135] width 13 height 13
click at [1401, 128] on input "Has unpaid court fees or restitution" at bounding box center [1401, 128] width 0 height 0
click at [1256, 687] on button "Save" at bounding box center [1242, 695] width 105 height 34
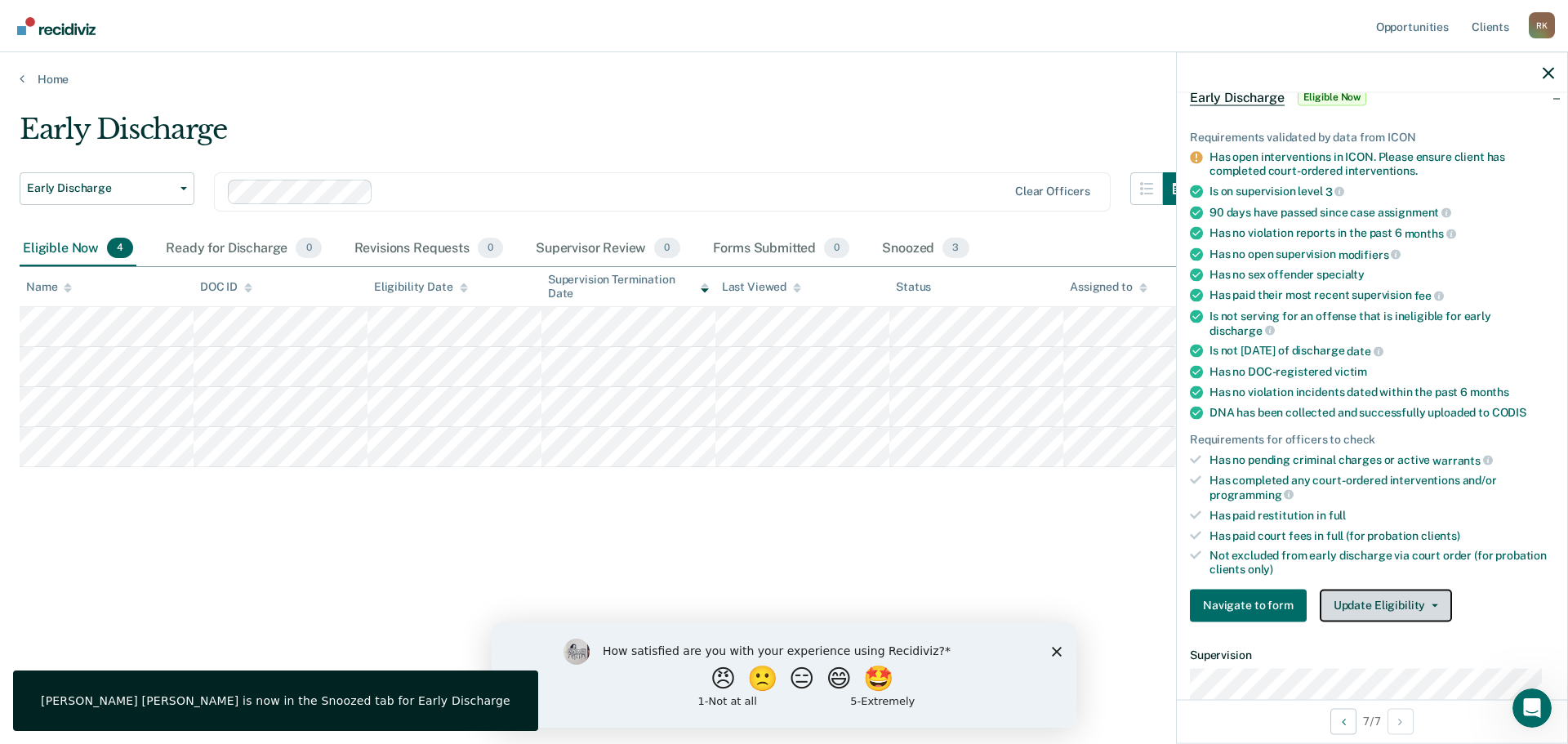
click at [1364, 602] on button "Update Eligibility" at bounding box center [1386, 606] width 132 height 33
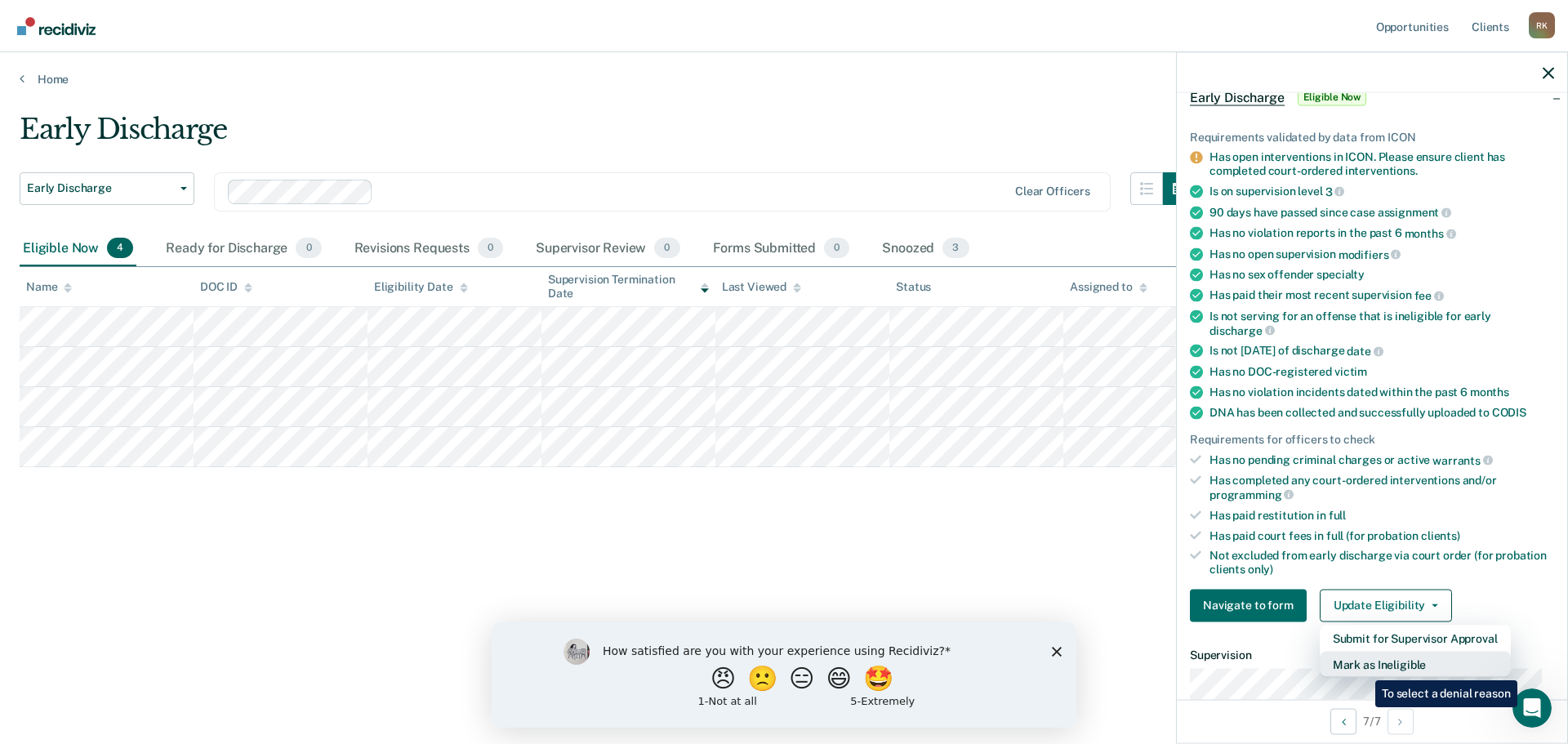
click at [1363, 668] on button "Mark as Ineligible" at bounding box center [1415, 664] width 191 height 26
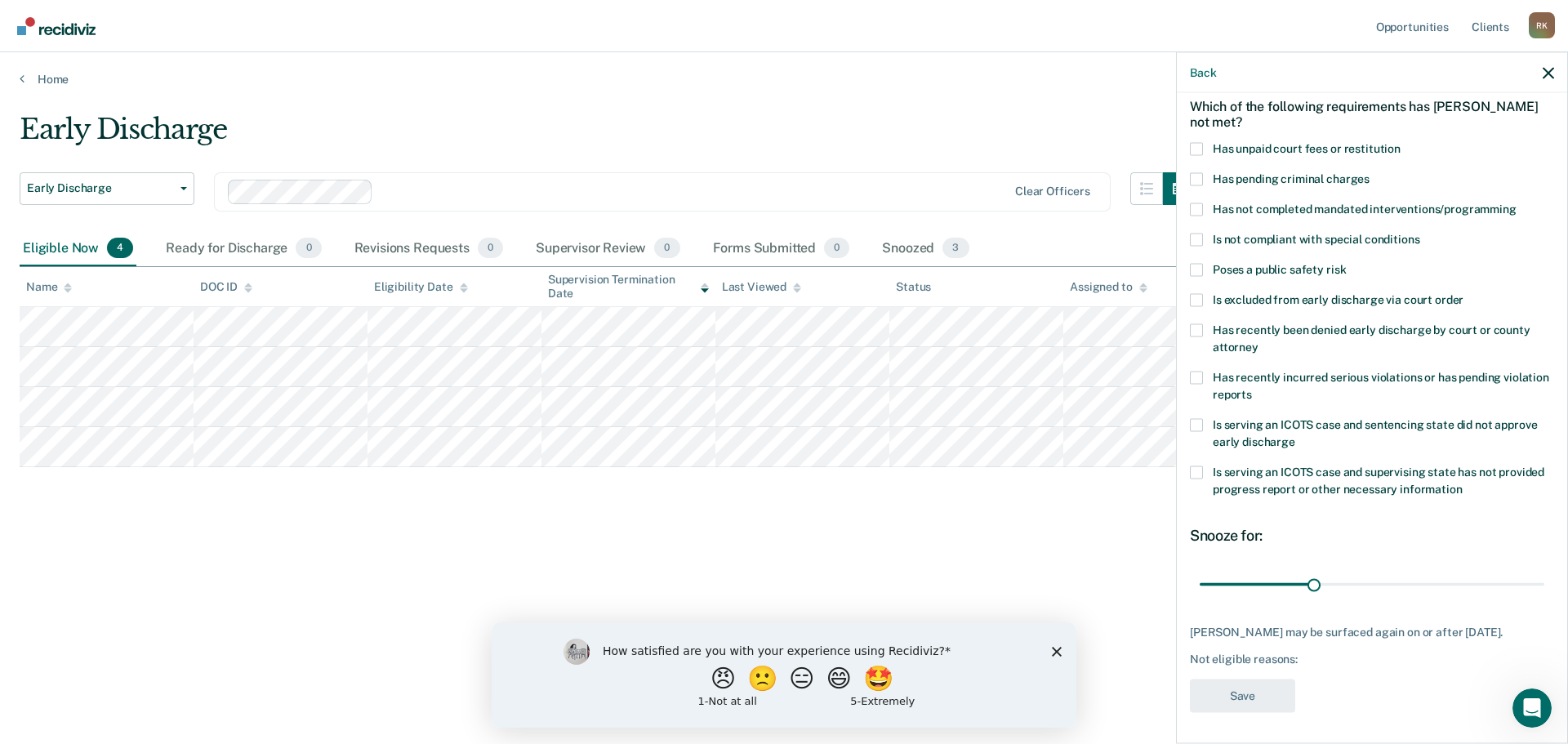
click at [1210, 146] on label "Has unpaid court fees or restitution" at bounding box center [1372, 151] width 364 height 17
click at [1401, 142] on input "Has unpaid court fees or restitution" at bounding box center [1401, 142] width 0 height 0
click at [1243, 697] on button "Save" at bounding box center [1242, 695] width 105 height 34
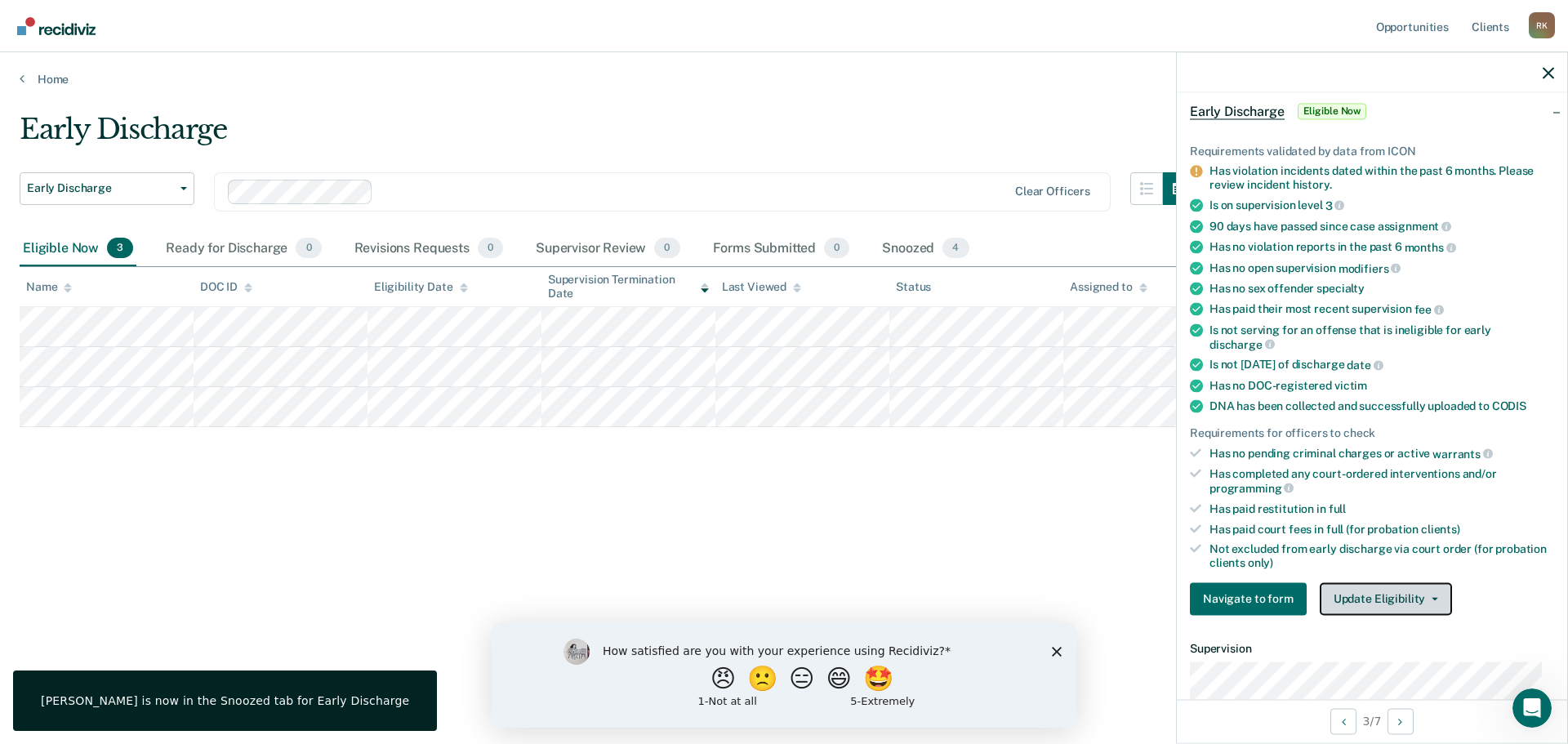
click at [1384, 601] on button "Update Eligibility" at bounding box center [1386, 599] width 132 height 33
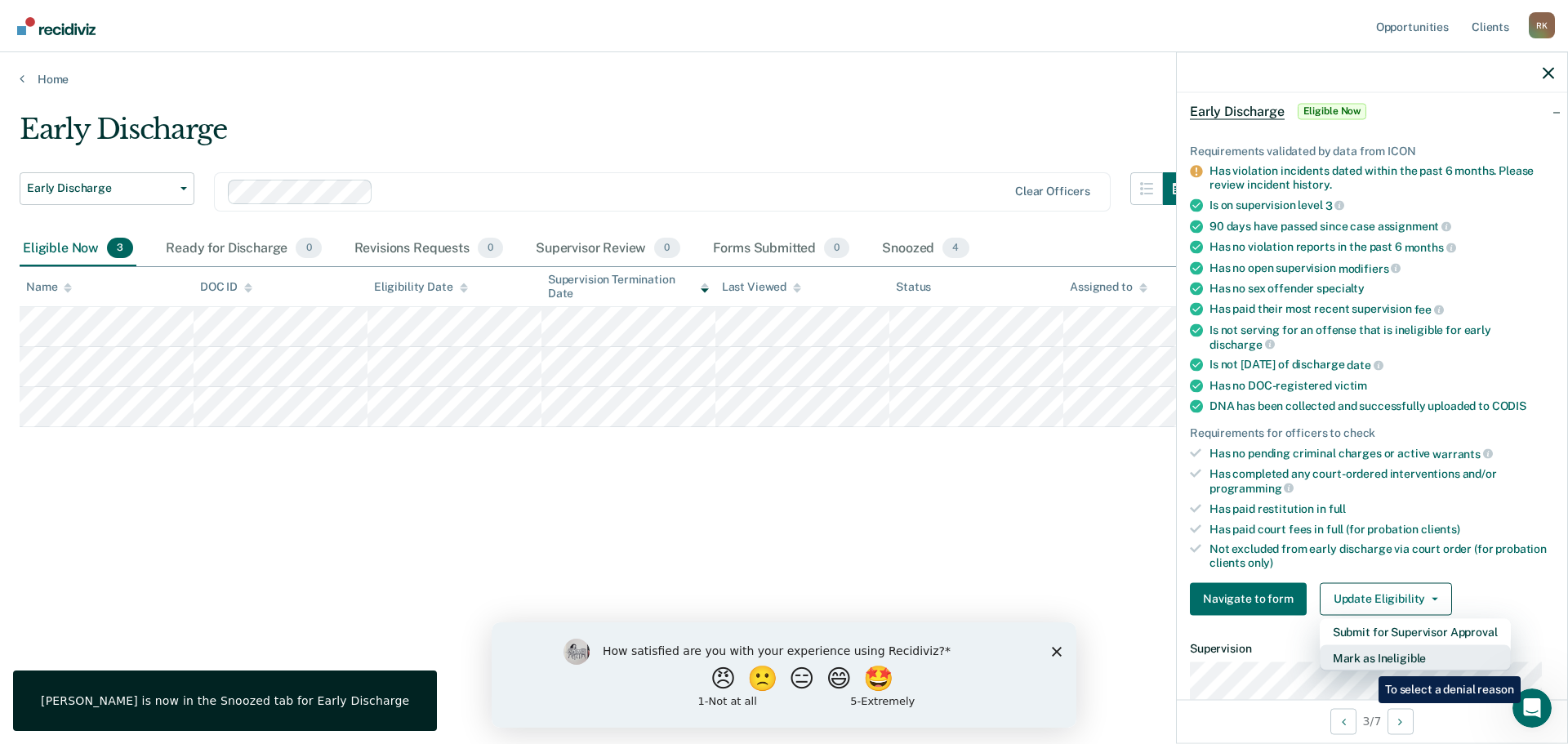
click at [1367, 664] on button "Mark as Ineligible" at bounding box center [1415, 658] width 191 height 26
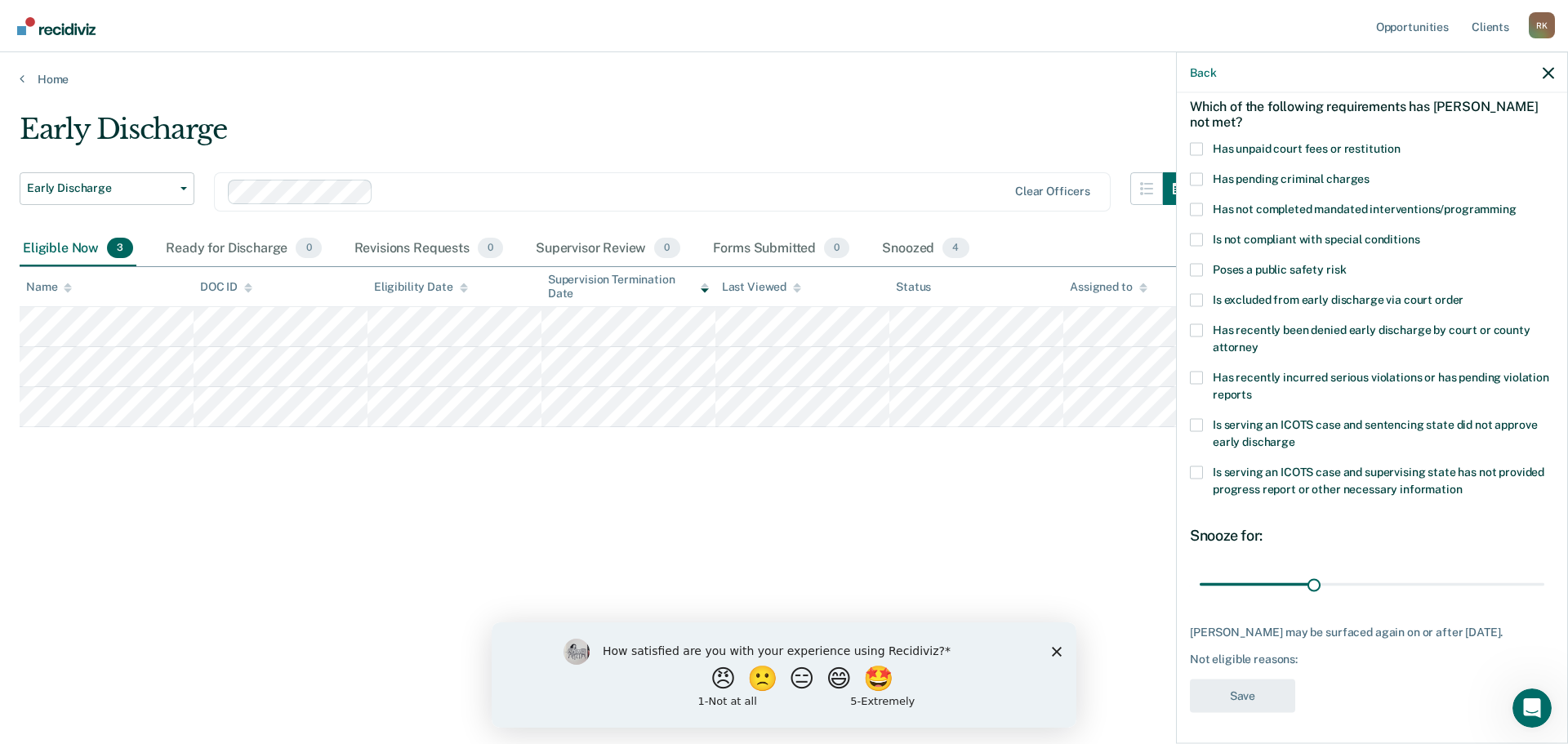
click at [1197, 148] on span at bounding box center [1196, 148] width 13 height 13
click at [1401, 142] on input "Has unpaid court fees or restitution" at bounding box center [1401, 142] width 0 height 0
click at [1255, 698] on button "Save" at bounding box center [1242, 695] width 105 height 34
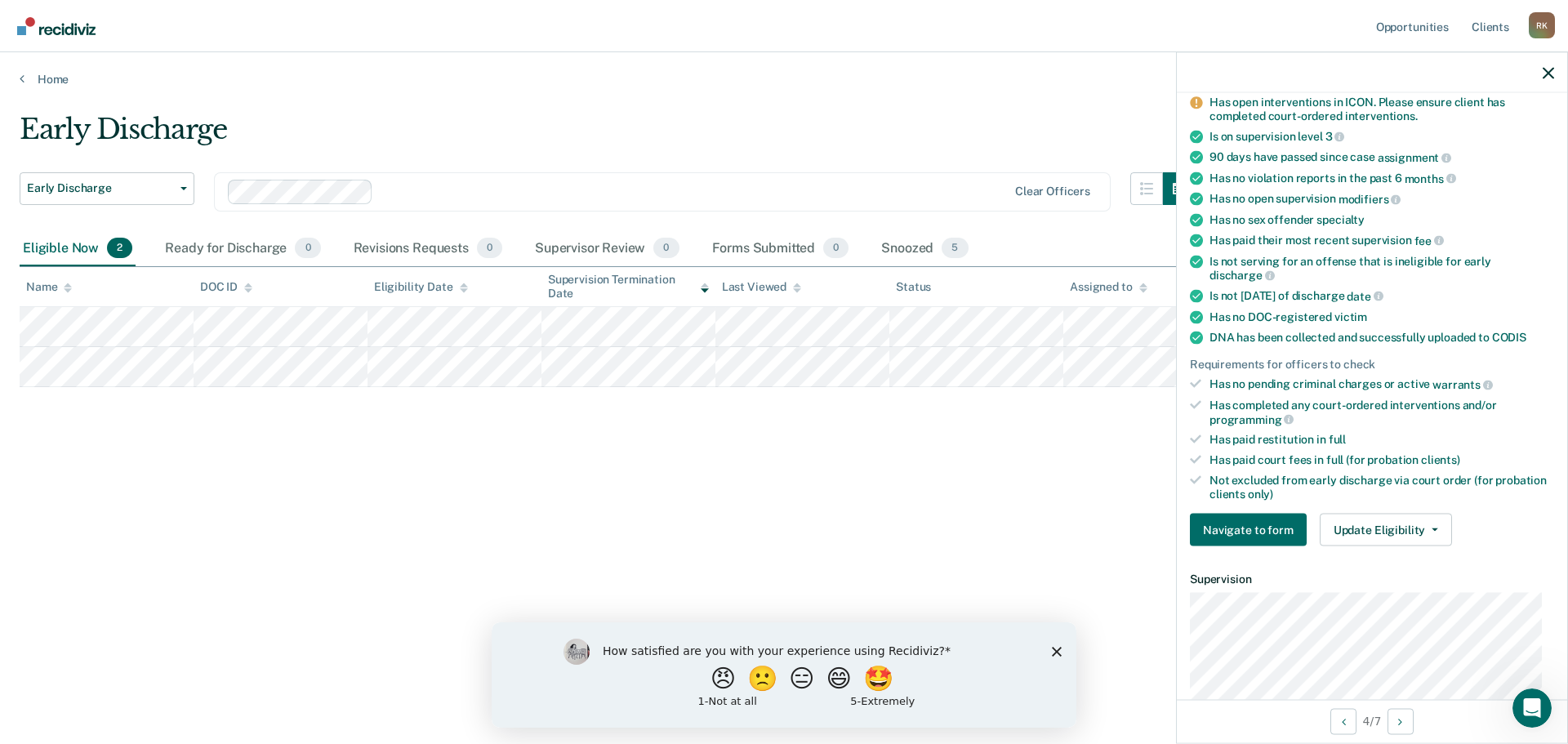
scroll to position [402, 0]
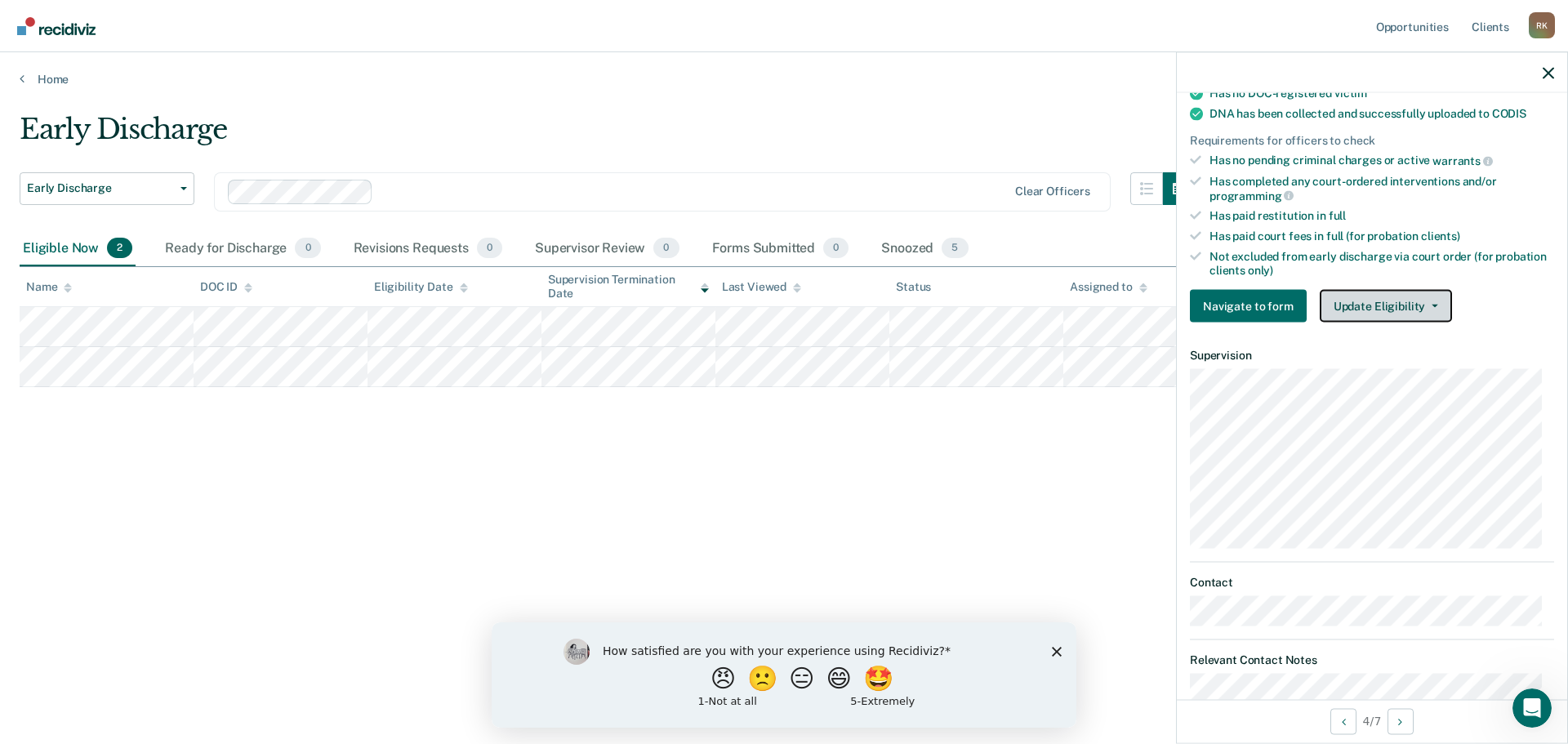
click at [1342, 293] on button "Update Eligibility" at bounding box center [1386, 306] width 132 height 33
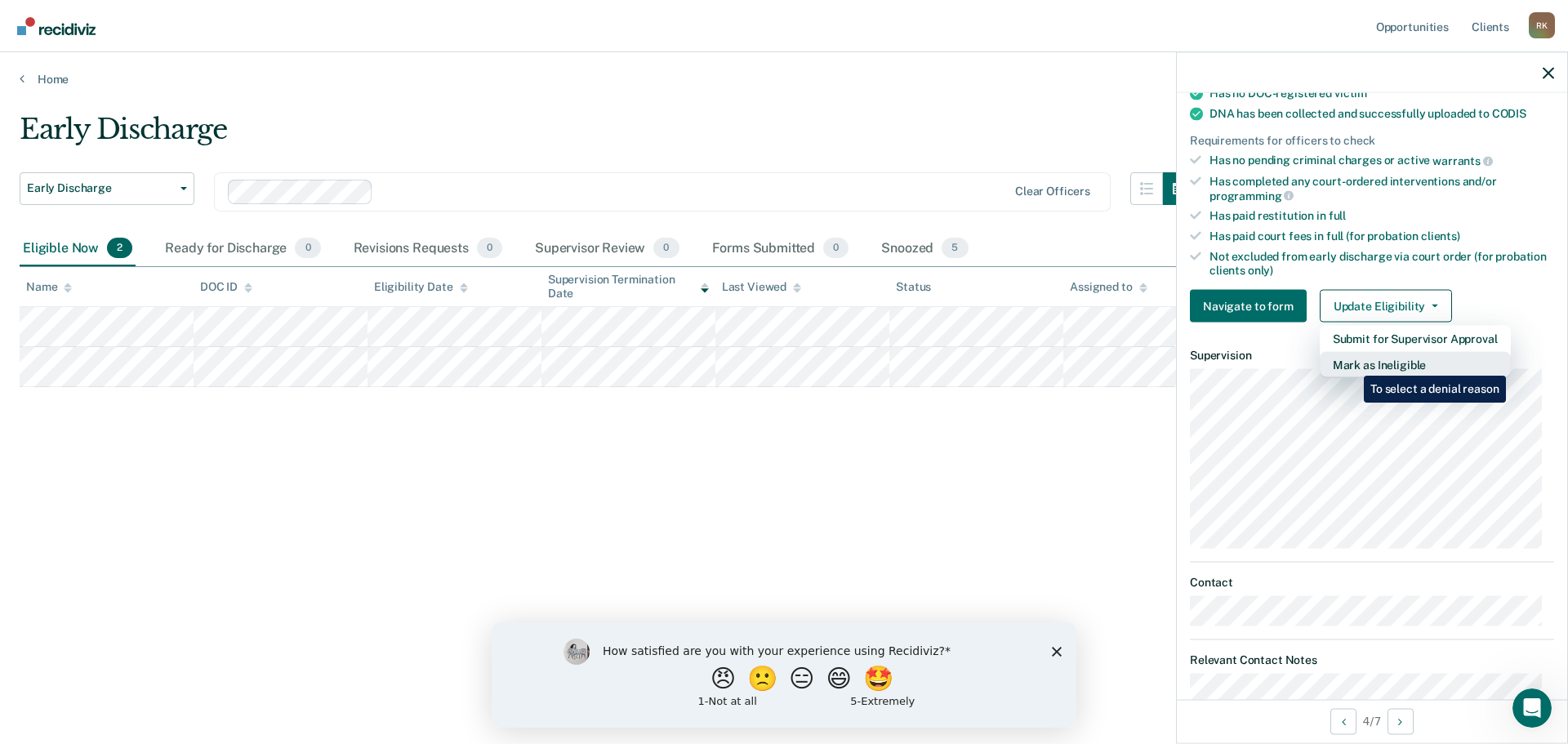
click at [1352, 364] on button "Mark as Ineligible" at bounding box center [1415, 365] width 191 height 26
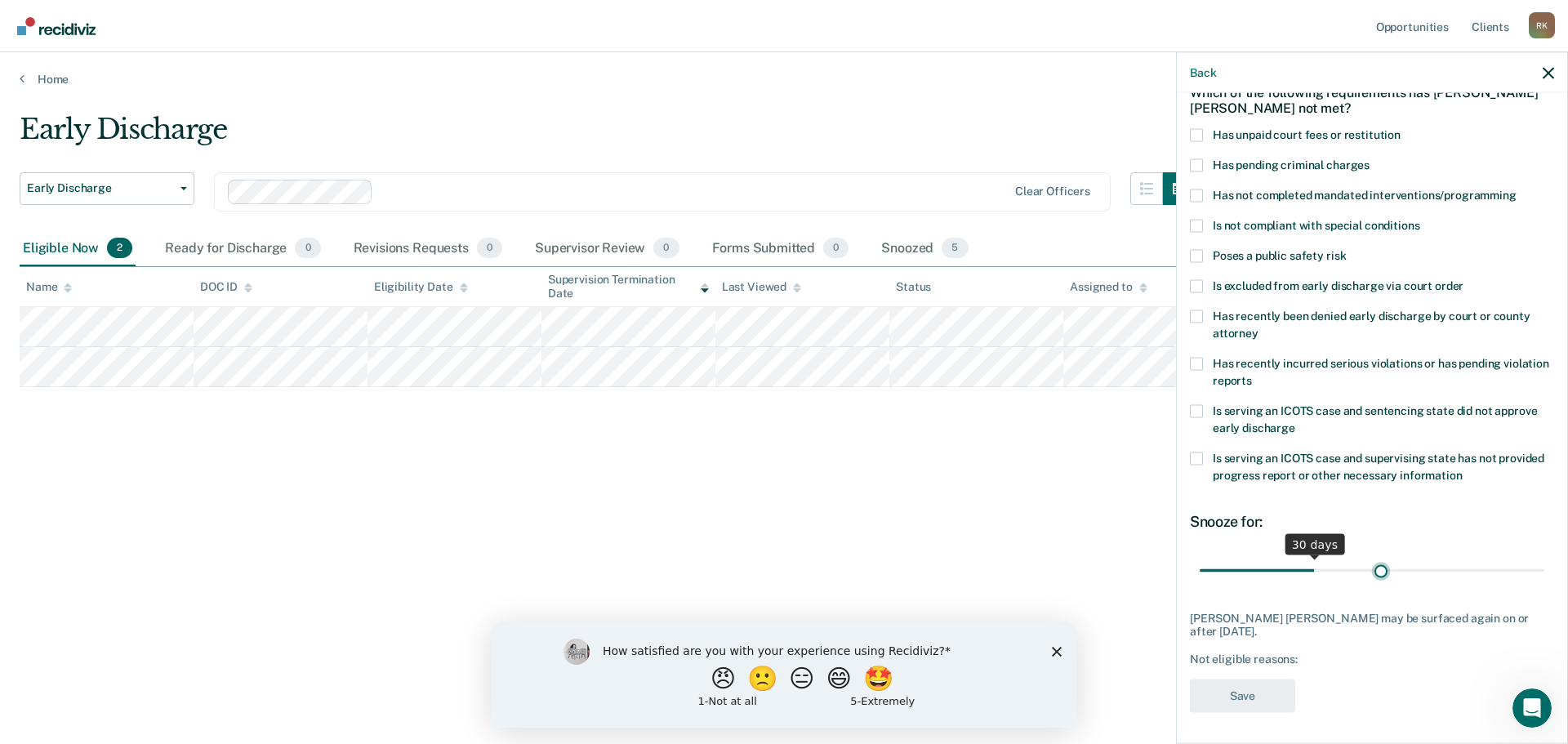
click at [1374, 577] on input "range" at bounding box center [1372, 570] width 344 height 29
click at [1493, 566] on input "range" at bounding box center [1372, 570] width 344 height 29
click at [1543, 572] on div "CS Which of the following requirements has [PERSON_NAME] [PERSON_NAME] not met?…" at bounding box center [1372, 416] width 390 height 647
click at [1538, 573] on div "81 days" at bounding box center [1372, 570] width 364 height 29
click at [1531, 568] on input "range" at bounding box center [1372, 570] width 344 height 29
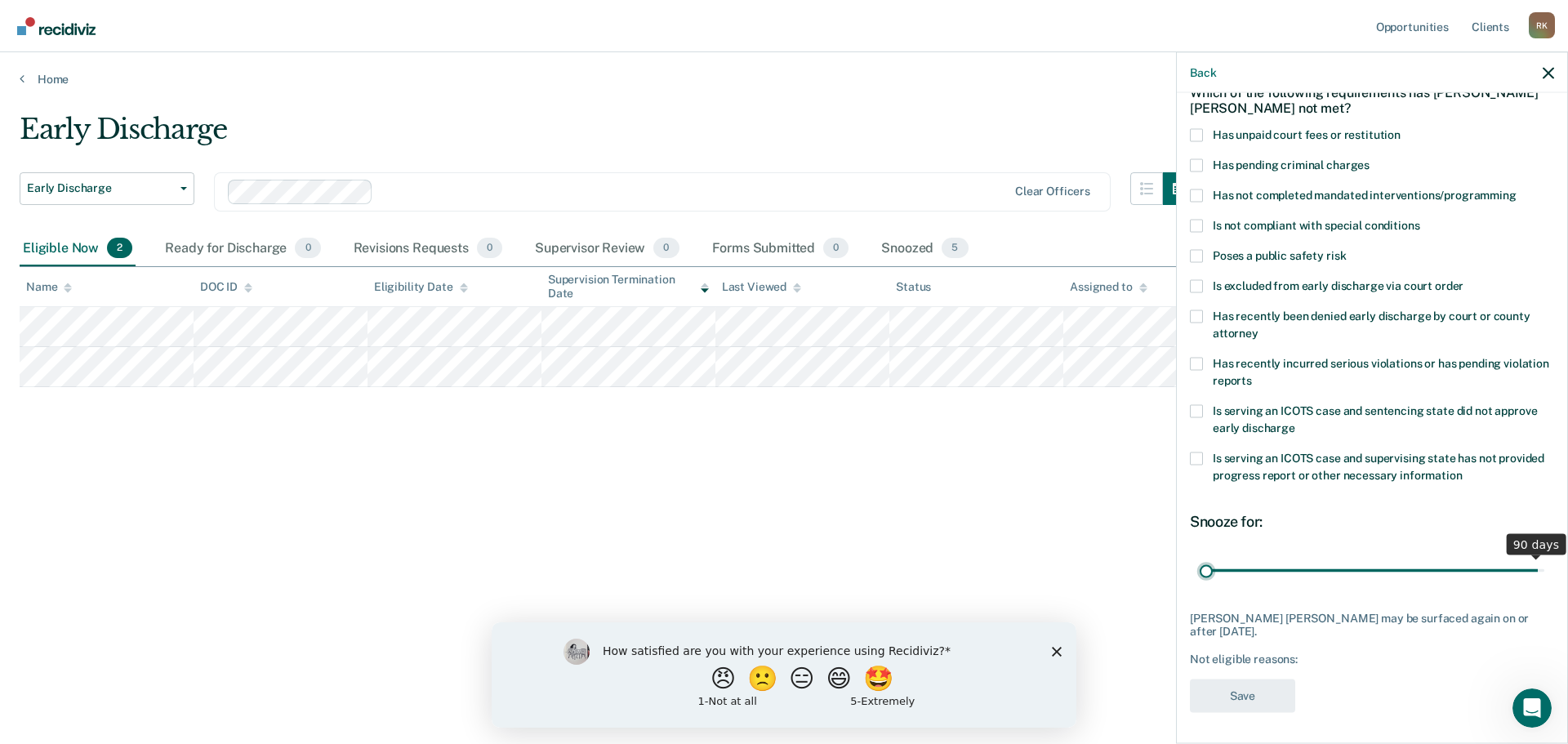
type input "1"
click at [1200, 563] on input "range" at bounding box center [1372, 570] width 344 height 29
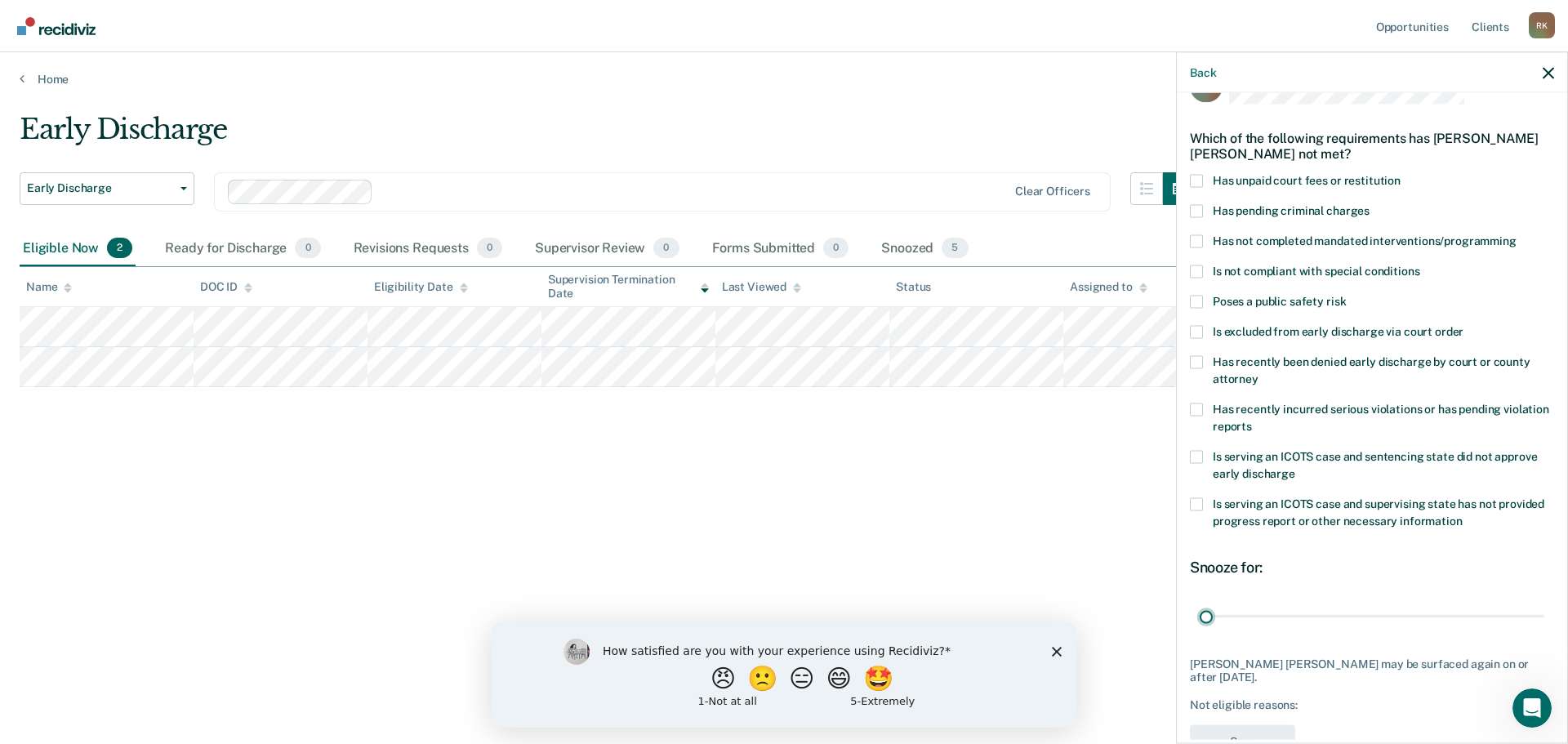
scroll to position [0, 0]
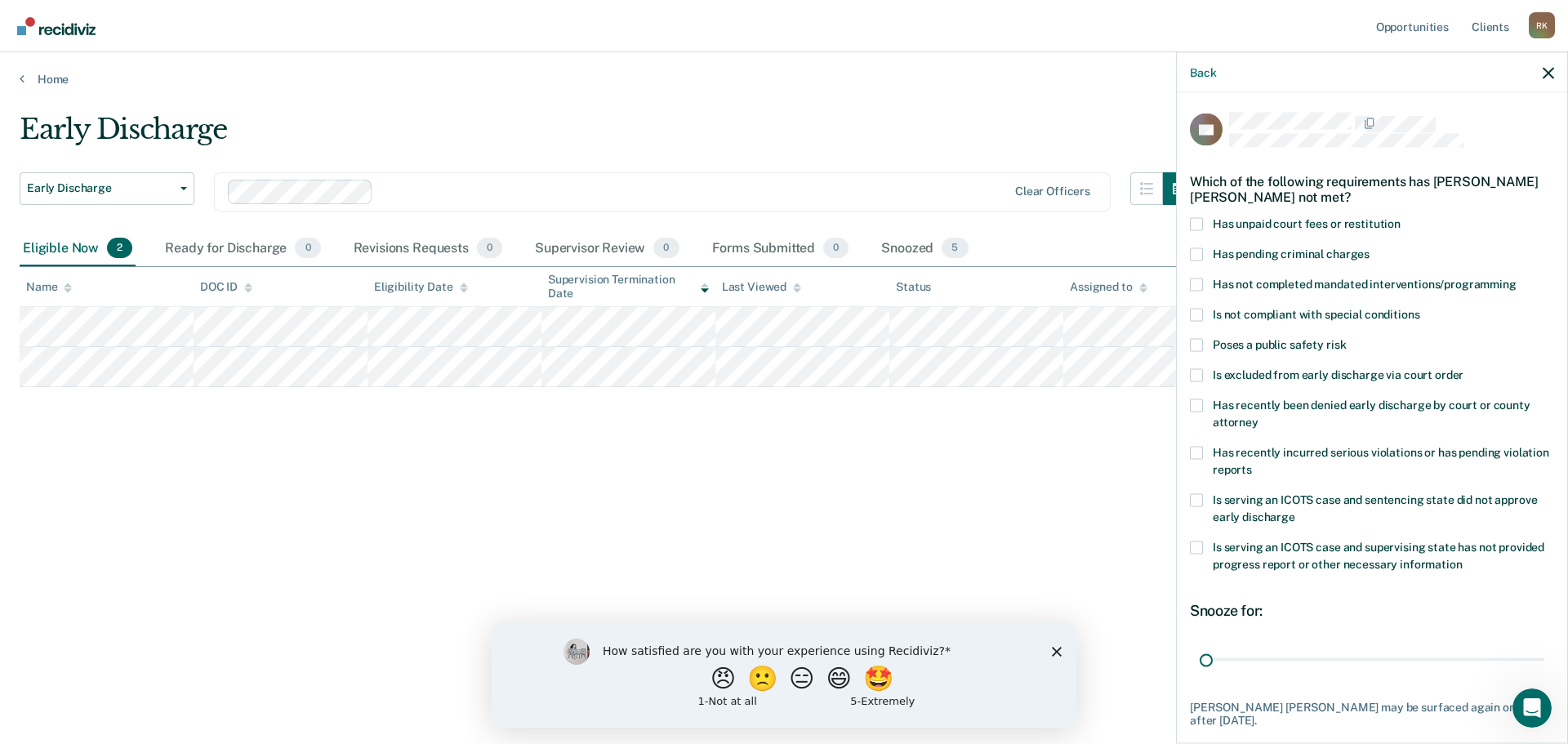
click at [1007, 512] on div "Early Discharge Early Discharge Early Discharge Clear officers Eligible Now 2 R…" at bounding box center [784, 367] width 1529 height 509
click at [1541, 70] on div "Back" at bounding box center [1372, 72] width 390 height 41
